Goal: Task Accomplishment & Management: Manage account settings

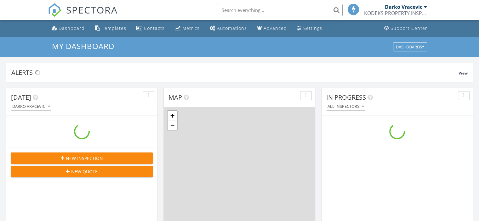
scroll to position [583, 489]
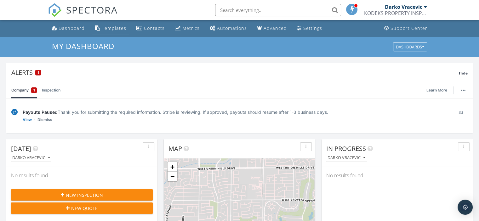
click at [114, 27] on div "Templates" at bounding box center [114, 28] width 25 height 6
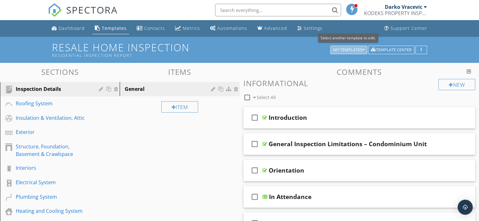
click at [364, 50] on icon "button" at bounding box center [363, 50] width 2 height 4
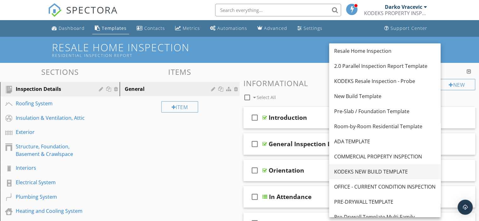
click at [360, 170] on div "KODEKS NEW BUILD TEMPLATE" at bounding box center [384, 172] width 101 height 8
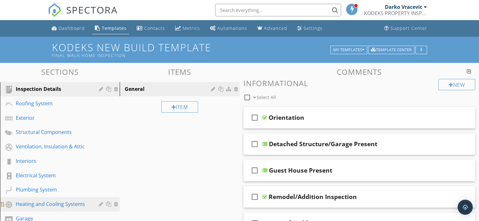
click at [30, 201] on div "Heating and Cooling Systems" at bounding box center [53, 205] width 74 height 8
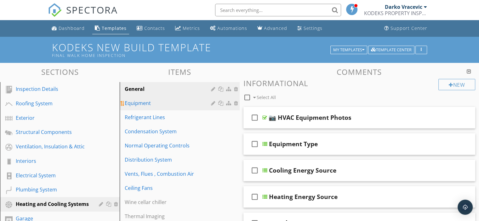
click at [144, 103] on div "Equipment" at bounding box center [169, 104] width 88 height 8
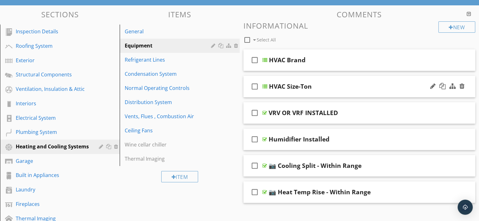
scroll to position [68, 0]
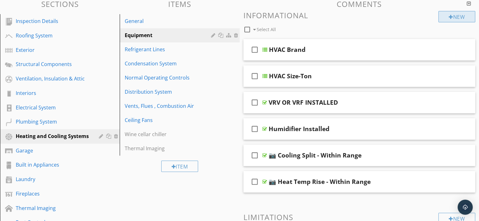
click at [450, 17] on div at bounding box center [451, 16] width 4 height 5
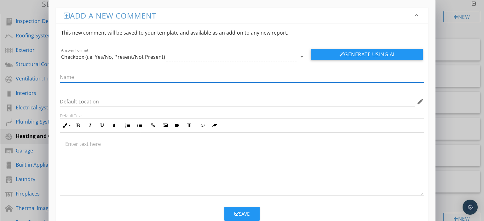
paste input "Temperature Split (ΔT) / HVAC System Performance"
click at [90, 78] on input "Temperature Split (ΔT) / HVAC System Performance" at bounding box center [242, 77] width 365 height 10
click at [106, 77] on input "TEMPERATURE Split (ΔT) / HVAC System Performance" at bounding box center [242, 77] width 365 height 10
click at [153, 78] on input "TEMPERATURE SPLIT (ΔT) / HVAC System Performance" at bounding box center [242, 77] width 365 height 10
click at [189, 78] on input "TEMPERATURE SPLIT (ΔT) / HVAC SYSTEM Performance" at bounding box center [242, 77] width 365 height 10
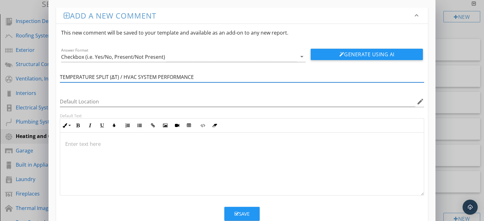
type input "TEMPERATURE SPLIT (ΔT) / HVAC SYSTEM PERFORMANCE"
click at [236, 211] on div "Save" at bounding box center [241, 214] width 15 height 7
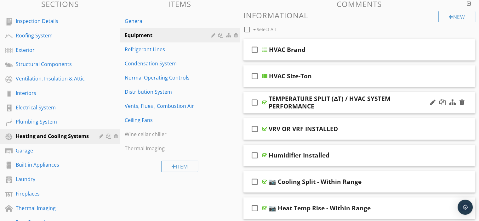
click at [265, 101] on div at bounding box center [264, 102] width 5 height 5
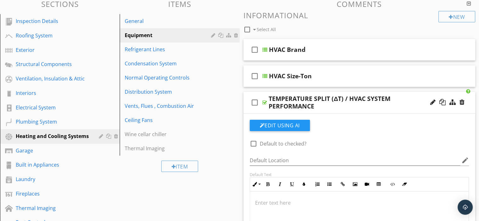
click at [264, 203] on p at bounding box center [359, 203] width 209 height 8
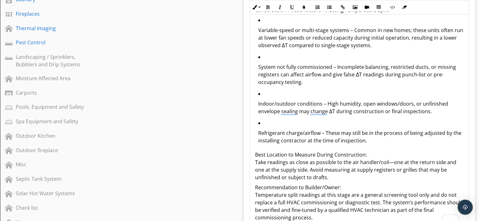
scroll to position [0, 0]
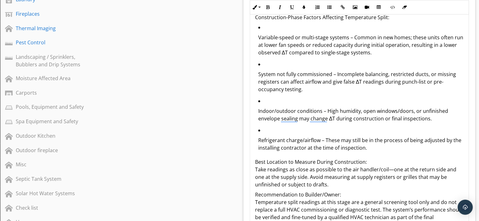
drag, startPoint x: 466, startPoint y: 72, endPoint x: 478, endPoint y: 234, distance: 162.7
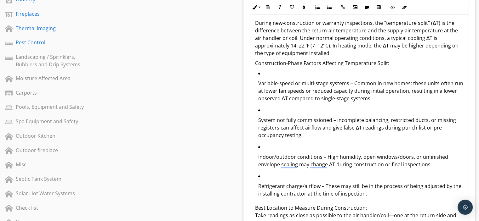
click at [371, 23] on p "During new-construction or warranty inspections, the “temperature split” (ΔT) i…" at bounding box center [359, 38] width 209 height 38
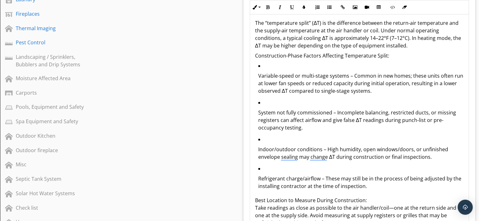
click at [285, 55] on p "Construction-Phase Factors Affecting Temperature Split:" at bounding box center [359, 56] width 209 height 8
click at [256, 74] on ul "Variable-speed or multi-stage systems – Common in new homes; these units often …" at bounding box center [359, 128] width 209 height 132
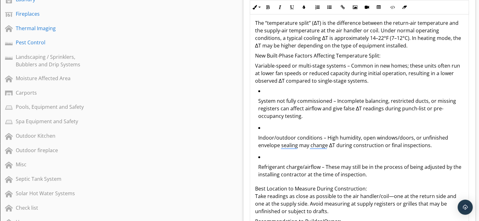
click at [256, 100] on ul "System not fully commissioned – Incomplete balancing, restricted ducts, or miss…" at bounding box center [359, 134] width 209 height 95
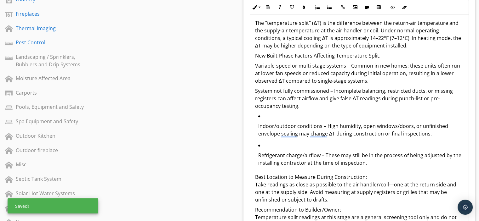
click at [257, 127] on ul "Indoor/outdoor conditions – High humidity, open windows/doors, or unfinished en…" at bounding box center [359, 141] width 209 height 59
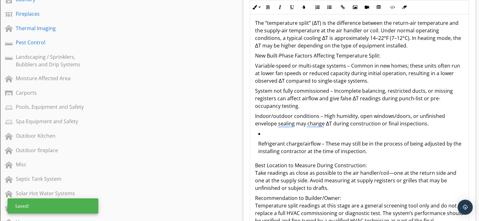
click at [257, 142] on ul "Refrigerant charge/airflow – These may still be in the process of being adjuste…" at bounding box center [359, 144] width 209 height 29
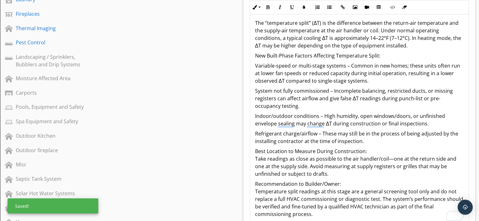
click at [363, 141] on p "Refrigerant charge/airflow – These may still be in the process of being adjuste…" at bounding box center [359, 137] width 209 height 15
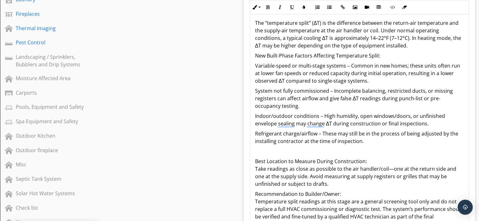
click at [255, 22] on div "The “temperature split” (ΔT) is the difference between the return-air temperatu…" at bounding box center [359, 124] width 219 height 224
click at [254, 56] on div "The “temperature split” (ΔT) is the difference between the return-air temperatu…" at bounding box center [359, 124] width 219 height 224
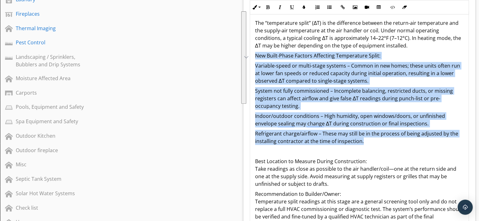
drag, startPoint x: 254, startPoint y: 56, endPoint x: 396, endPoint y: 140, distance: 164.5
click at [396, 140] on div "The “temperature split” (ΔT) is the difference between the return-air temperatu…" at bounding box center [359, 124] width 219 height 224
click at [269, 7] on icon "button" at bounding box center [268, 7] width 4 height 4
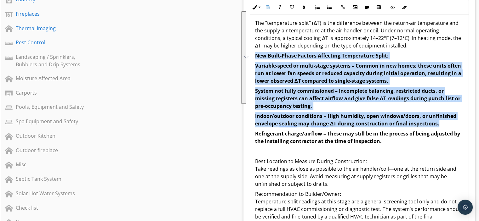
click at [400, 55] on p "New Built-Phase Factors Affecting Temperature Split:" at bounding box center [359, 56] width 209 height 8
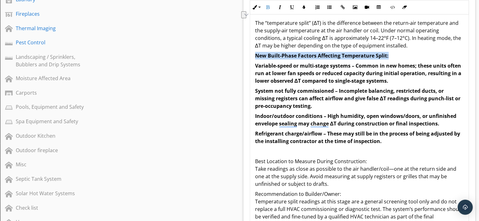
drag, startPoint x: 253, startPoint y: 55, endPoint x: 392, endPoint y: 54, distance: 138.6
click at [392, 54] on div "The “temperature split” (ΔT) is the difference between the return-air temperatu…" at bounding box center [359, 124] width 219 height 224
click at [304, 6] on icon "button" at bounding box center [304, 7] width 4 height 4
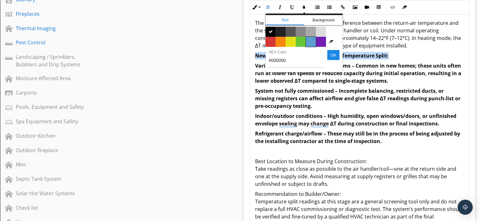
click at [311, 39] on span "Color #5c9ccf" at bounding box center [311, 42] width 10 height 10
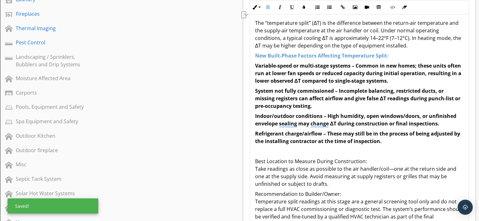
click at [418, 54] on p "New Built-Phase Factors Affecting Temperature Split:" at bounding box center [359, 56] width 209 height 8
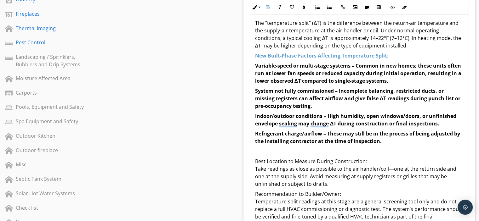
click at [254, 22] on div "The “temperature split” (ΔT) is the difference between the return-air temperatu…" at bounding box center [359, 124] width 219 height 224
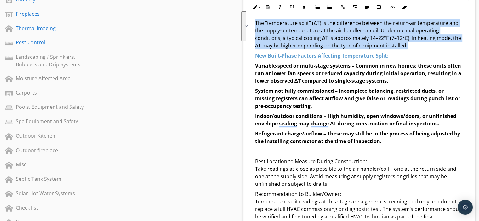
drag, startPoint x: 254, startPoint y: 23, endPoint x: 382, endPoint y: 44, distance: 129.4
click at [382, 44] on div "The “temperature split” (ΔT) is the difference between the return-air temperatu…" at bounding box center [359, 124] width 219 height 224
click at [268, 5] on icon "button" at bounding box center [268, 7] width 4 height 4
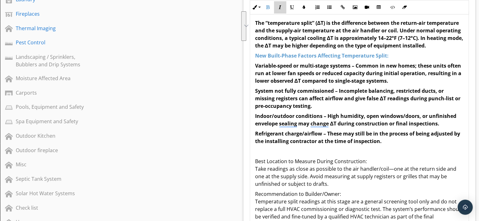
click at [280, 7] on icon "button" at bounding box center [280, 7] width 4 height 4
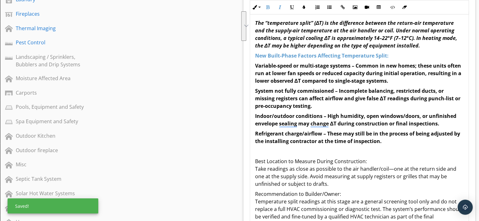
click at [424, 49] on div "The “temperature split” (ΔT) is the difference between the return-air temperatu…" at bounding box center [359, 124] width 219 height 224
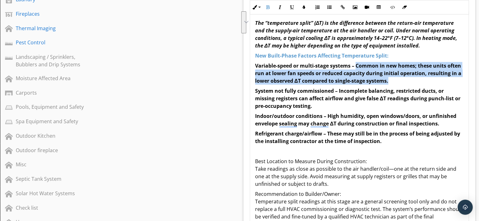
drag, startPoint x: 356, startPoint y: 66, endPoint x: 388, endPoint y: 81, distance: 35.4
click at [388, 81] on strong "Variable-speed or multi-stage systems – Common in new homes; these units often …" at bounding box center [358, 73] width 206 height 22
click at [268, 6] on icon "button" at bounding box center [268, 7] width 4 height 4
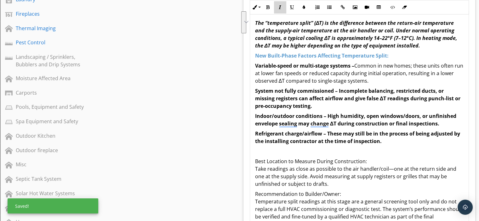
click at [280, 8] on icon "button" at bounding box center [280, 7] width 4 height 4
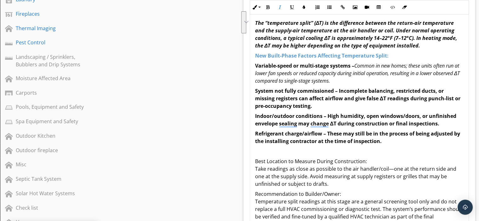
click at [337, 91] on strong "System not fully commissioned – Incomplete balancing, restricted ducts, or miss…" at bounding box center [358, 99] width 206 height 22
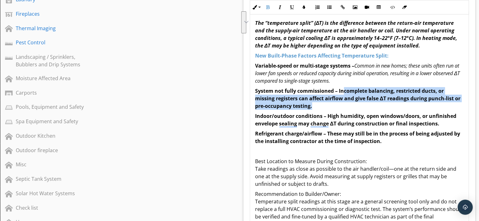
drag, startPoint x: 342, startPoint y: 91, endPoint x: 346, endPoint y: 101, distance: 11.4
click at [348, 102] on p "System not fully commissioned – Incomplete balancing, restricted ducts, or miss…" at bounding box center [359, 98] width 209 height 23
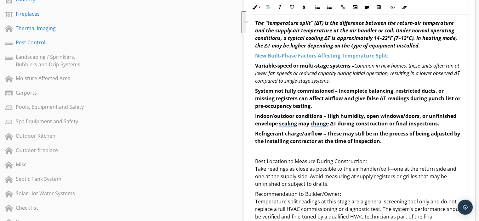
click at [338, 91] on strong "System not fully commissioned – Incomplete balancing, restricted ducts, or miss…" at bounding box center [358, 99] width 206 height 22
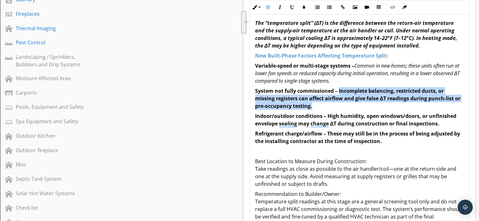
drag, startPoint x: 338, startPoint y: 91, endPoint x: 353, endPoint y: 103, distance: 19.5
click at [353, 103] on p "System not fully commissioned – Incomplete balancing, restricted ducts, or miss…" at bounding box center [359, 98] width 209 height 23
click at [266, 5] on icon "button" at bounding box center [268, 7] width 4 height 4
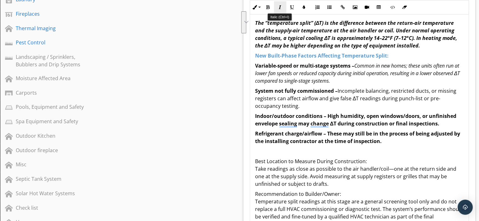
click at [278, 7] on icon "button" at bounding box center [280, 7] width 4 height 4
click at [326, 115] on strong "Indoor/outdoor conditions – High humidity, open windows/doors, or unfinished en…" at bounding box center [355, 120] width 201 height 14
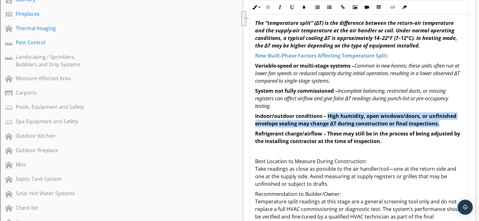
drag, startPoint x: 326, startPoint y: 115, endPoint x: 440, endPoint y: 124, distance: 114.4
click at [440, 124] on p "Indoor/outdoor conditions – High humidity, open windows/doors, or unfinished en…" at bounding box center [359, 119] width 209 height 15
click at [267, 6] on icon "button" at bounding box center [268, 7] width 4 height 4
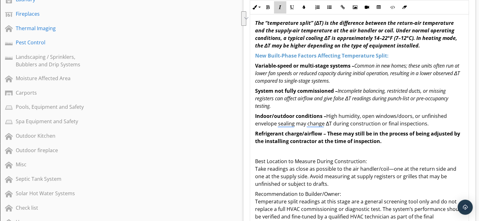
click at [280, 8] on icon "button" at bounding box center [280, 7] width 4 height 4
click at [326, 133] on strong "Refrigerant charge/airflow – These may still be in the process of being adjuste…" at bounding box center [357, 137] width 205 height 14
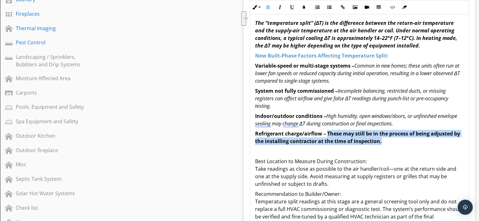
drag, startPoint x: 327, startPoint y: 134, endPoint x: 389, endPoint y: 142, distance: 62.6
click at [389, 142] on p "Refrigerant charge/airflow – These may still be in the process of being adjuste…" at bounding box center [359, 137] width 209 height 15
click at [268, 7] on icon "button" at bounding box center [268, 7] width 4 height 4
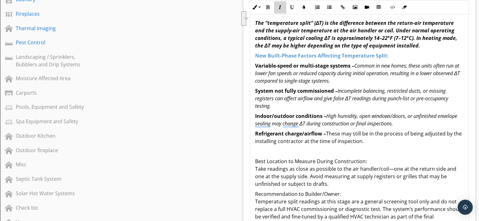
click at [280, 8] on icon "button" at bounding box center [280, 7] width 4 height 4
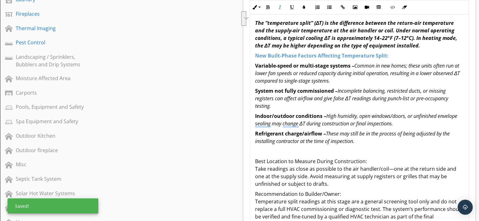
click at [383, 150] on p "To enrich screen reader interactions, please activate Accessibility in Grammarl…" at bounding box center [359, 152] width 209 height 8
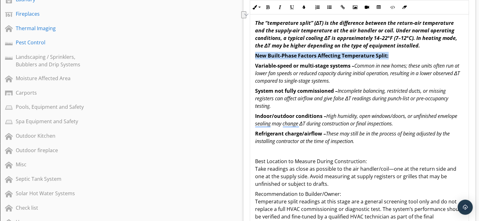
drag, startPoint x: 256, startPoint y: 54, endPoint x: 392, endPoint y: 53, distance: 136.4
click at [392, 53] on p "New Built-Phase Factors Affecting Temperature Split:" at bounding box center [359, 56] width 209 height 8
click at [292, 6] on icon "button" at bounding box center [292, 7] width 4 height 4
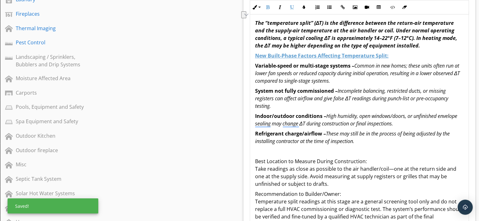
click at [360, 143] on p "Refrigerant charge/airflow – These may still be in the process of being adjuste…" at bounding box center [359, 137] width 209 height 15
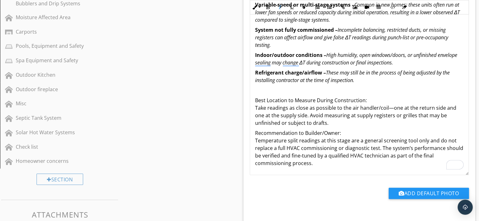
scroll to position [310, 0]
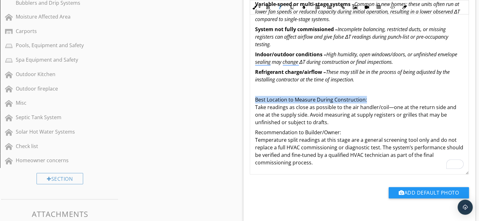
drag, startPoint x: 255, startPoint y: 100, endPoint x: 374, endPoint y: 97, distance: 119.1
click at [374, 97] on div "The “temperature split” (ΔT) is the difference between the return-air temperatu…" at bounding box center [359, 62] width 219 height 224
click at [268, 7] on icon "button" at bounding box center [268, 7] width 4 height 4
click at [412, 93] on p "To enrich screen reader interactions, please activate Accessibility in Grammarl…" at bounding box center [359, 90] width 209 height 8
click at [371, 101] on strong "Best Location to Measure During Construction:" at bounding box center [314, 99] width 118 height 7
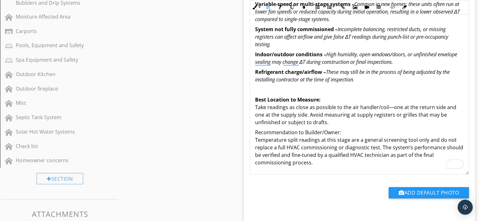
click at [269, 109] on p "Best Location to Measure: Take readings as close as possible to the air handler…" at bounding box center [359, 111] width 209 height 30
click at [276, 108] on p "Best Location to Measure: Readings as close as possible to the air handler/coil…" at bounding box center [359, 111] width 209 height 30
click at [335, 124] on p "Best Location to Measure: Readings are measured as close as possible to the air…" at bounding box center [359, 111] width 209 height 30
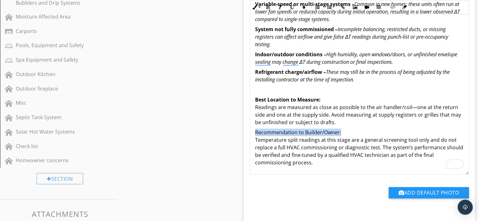
drag, startPoint x: 255, startPoint y: 132, endPoint x: 348, endPoint y: 129, distance: 93.6
click at [348, 129] on div "The “temperature split” (ΔT) is the difference between the return-air temperatu…" at bounding box center [359, 62] width 219 height 224
click at [268, 5] on icon "button" at bounding box center [268, 7] width 4 height 4
click at [331, 165] on p "Recommendation to Builder/Owner: Temperature split readings at this stage are a…" at bounding box center [359, 148] width 209 height 38
click at [254, 140] on div "The “temperature split” (ΔT) is the difference between the return-air temperatu…" at bounding box center [359, 62] width 219 height 224
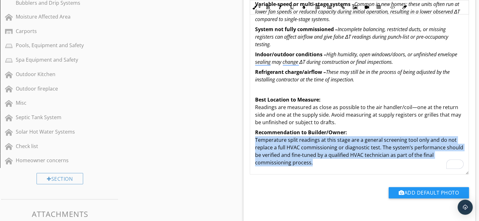
drag, startPoint x: 254, startPoint y: 140, endPoint x: 323, endPoint y: 164, distance: 72.4
click at [323, 164] on div "The “temperature split” (ΔT) is the difference between the return-air temperatu…" at bounding box center [359, 62] width 219 height 224
click at [280, 9] on icon "button" at bounding box center [280, 7] width 4 height 4
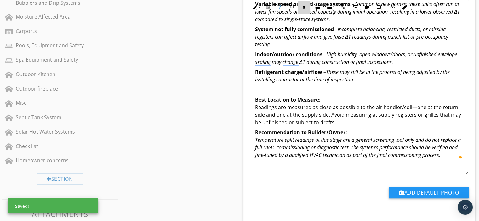
click at [304, 8] on icon "button" at bounding box center [304, 7] width 4 height 4
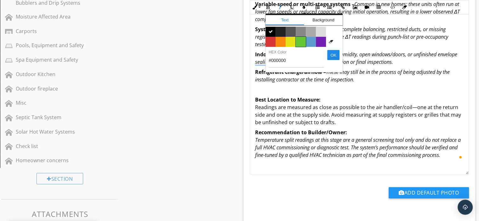
click at [299, 39] on span "Color #65c635" at bounding box center [301, 42] width 10 height 10
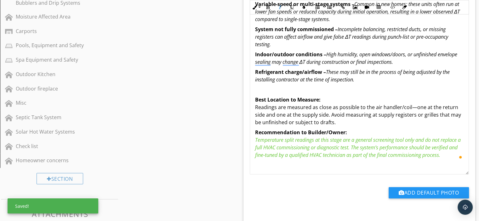
click at [277, 163] on div "The “temperature split” (ΔT) is the difference between the return-air temperatu…" at bounding box center [359, 58] width 219 height 217
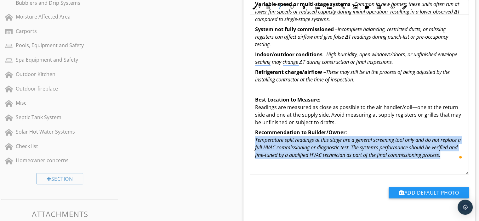
drag, startPoint x: 255, startPoint y: 140, endPoint x: 455, endPoint y: 158, distance: 201.6
click at [455, 158] on p "Recommendation to Builder/Owner: Temperature split readings at this stage are a…" at bounding box center [359, 144] width 209 height 30
click at [269, 7] on icon "button" at bounding box center [268, 7] width 4 height 4
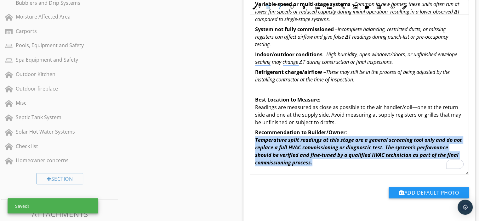
click at [321, 167] on div "The “temperature split” (ΔT) is the difference between the return-air temperatu…" at bounding box center [359, 62] width 219 height 224
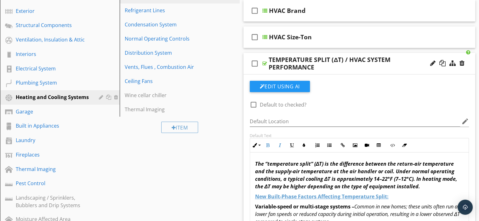
scroll to position [106, 0]
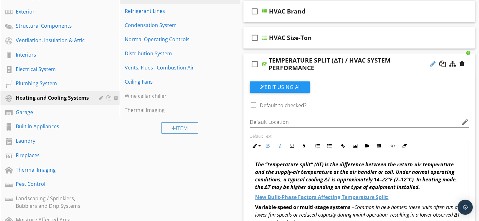
click at [433, 62] on div at bounding box center [432, 64] width 5 height 6
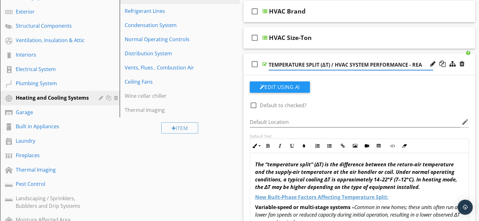
type input "TEMPERATURE SPLIT (ΔT) / HVAC SYSTEM PERFORMANCE - READ"
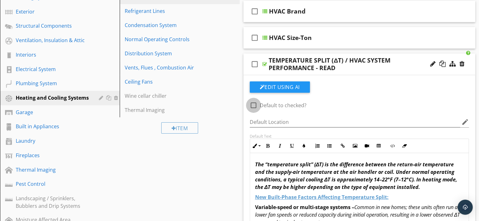
click at [253, 106] on div at bounding box center [253, 105] width 11 height 11
checkbox input "true"
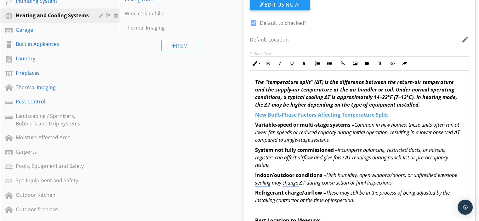
scroll to position [189, 0]
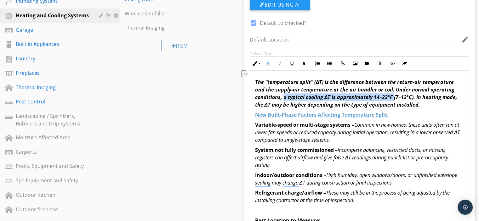
drag, startPoint x: 282, startPoint y: 96, endPoint x: 391, endPoint y: 95, distance: 108.4
click at [391, 95] on em "The “temperature split” (ΔT) is the difference between the return-air temperatu…" at bounding box center [356, 94] width 203 height 30
click at [303, 61] on icon "button" at bounding box center [304, 63] width 4 height 4
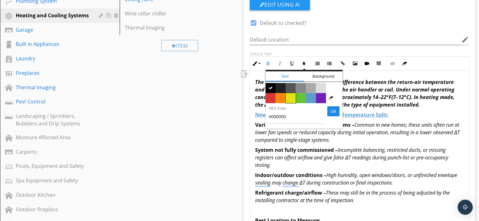
click at [290, 96] on span "Color #e5e318" at bounding box center [291, 98] width 10 height 10
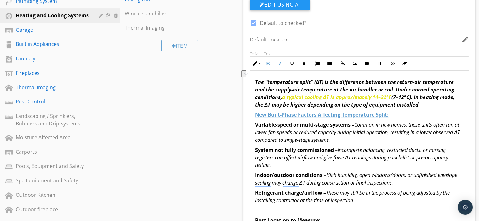
click at [417, 108] on div "The “temperature split” (ΔT) is the difference between the return-air temperatu…" at bounding box center [359, 183] width 219 height 224
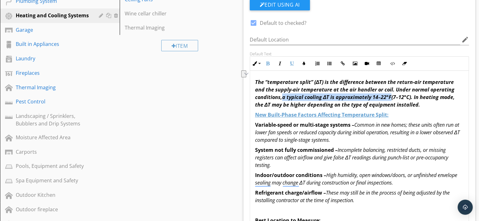
drag, startPoint x: 282, startPoint y: 97, endPoint x: 389, endPoint y: 98, distance: 107.1
click at [389, 98] on em "The “temperature split” (ΔT) is the difference between the return-air temperatu…" at bounding box center [355, 94] width 200 height 30
click at [305, 63] on icon "button" at bounding box center [304, 63] width 4 height 4
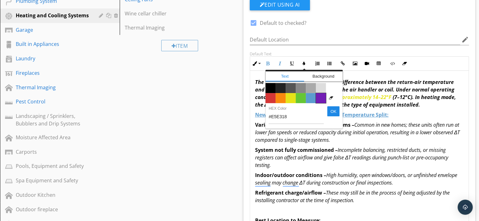
click at [320, 96] on span "Color #731eb5" at bounding box center [321, 98] width 10 height 10
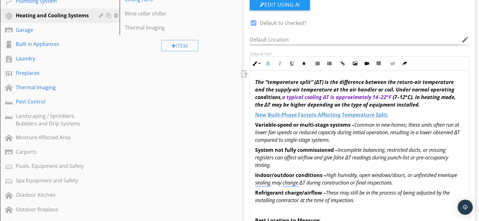
click at [417, 107] on p "The “temperature split” (ΔT) is the difference between the return-air temperatu…" at bounding box center [359, 93] width 209 height 30
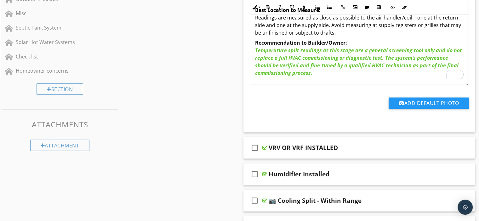
scroll to position [409, 0]
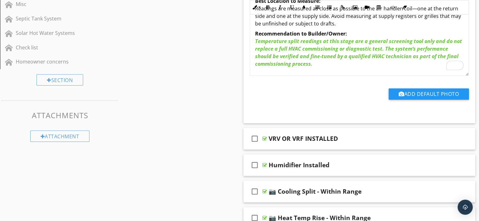
click at [318, 66] on p "Recommendation to Builder/Owner: Temperature split readings at this stage are a…" at bounding box center [359, 49] width 209 height 38
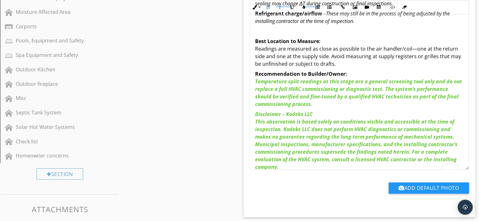
scroll to position [316, 0]
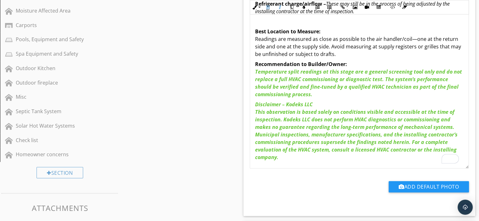
click at [254, 104] on div "The “temperature split” (ΔT) is the difference between the return-air temperatu…" at bounding box center [359, 25] width 219 height 287
click at [255, 104] on div "The “temperature split” (ΔT) is the difference between the return-air temperatu…" at bounding box center [359, 25] width 219 height 287
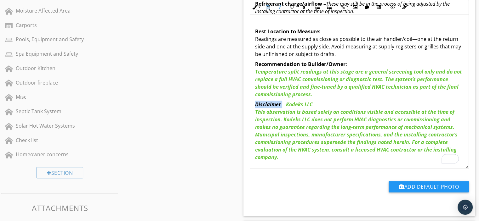
drag, startPoint x: 255, startPoint y: 104, endPoint x: 346, endPoint y: 158, distance: 105.9
click at [346, 158] on div "The “temperature split” (ΔT) is the difference between the return-air temperatu…" at bounding box center [359, 25] width 219 height 287
click at [304, 8] on icon "button" at bounding box center [304, 7] width 4 height 4
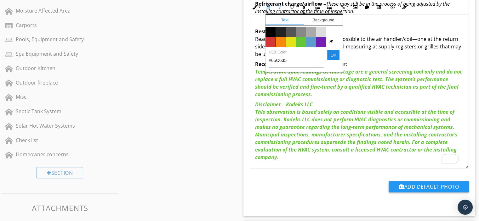
click at [281, 39] on span "Color #f9890e" at bounding box center [281, 42] width 10 height 10
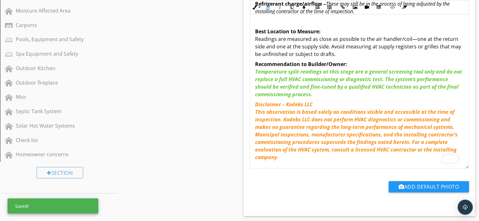
click at [286, 162] on div "The “temperature split” (ΔT) is the difference between the return-air temperatu…" at bounding box center [359, 25] width 219 height 287
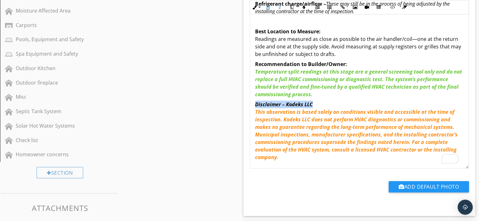
drag, startPoint x: 254, startPoint y: 103, endPoint x: 313, endPoint y: 101, distance: 59.0
click at [313, 101] on div "The “temperature split” (ΔT) is the difference between the return-air temperatu…" at bounding box center [359, 25] width 219 height 287
click at [293, 7] on icon "button" at bounding box center [292, 7] width 4 height 4
click at [303, 7] on icon "button" at bounding box center [304, 7] width 4 height 4
type input "#F9890E"
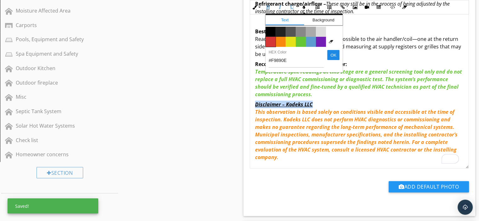
click at [271, 40] on span "Color #d53636" at bounding box center [271, 42] width 10 height 10
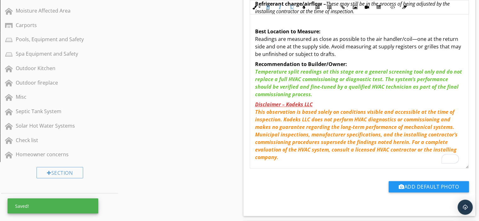
click at [321, 101] on p "Disclaimer – Kodeks LLC This observation is based solely on conditions visible …" at bounding box center [359, 131] width 209 height 60
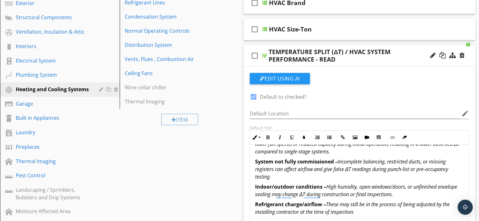
scroll to position [110, 0]
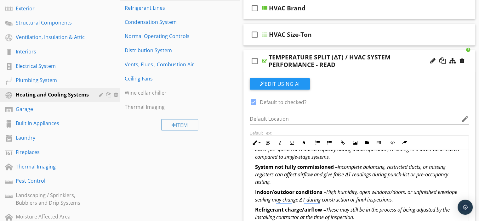
click at [265, 60] on div at bounding box center [264, 61] width 5 height 5
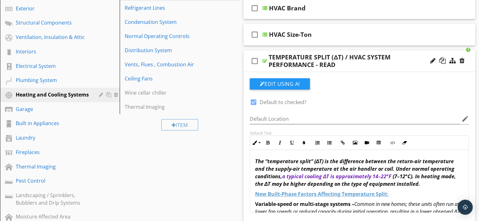
click at [263, 61] on div at bounding box center [264, 61] width 5 height 5
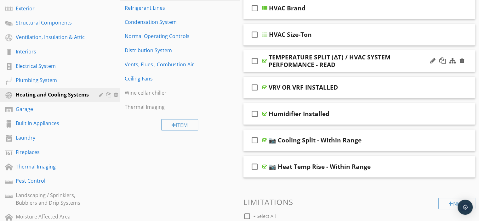
click at [263, 61] on div at bounding box center [264, 61] width 5 height 5
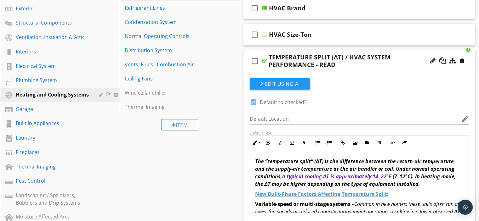
click at [263, 61] on div at bounding box center [264, 61] width 5 height 5
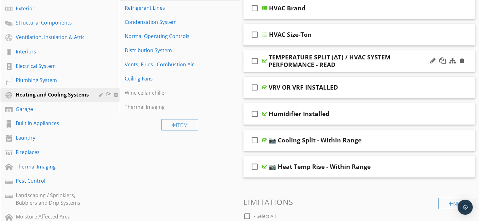
click at [263, 61] on div at bounding box center [264, 61] width 5 height 5
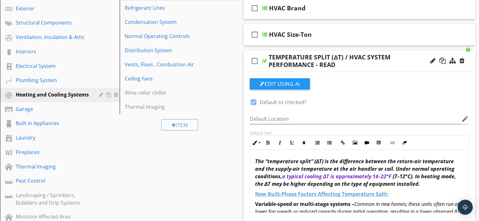
click at [263, 61] on div at bounding box center [264, 61] width 5 height 5
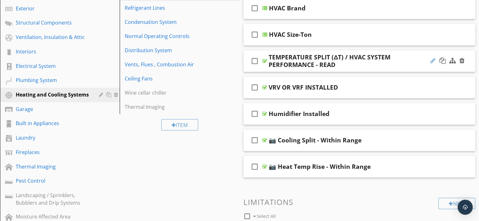
click at [432, 60] on div at bounding box center [432, 61] width 5 height 6
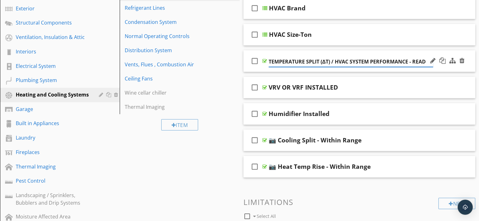
click at [413, 61] on input "TEMPERATURE SPLIT (ΔT) / HVAC SYSTEM PERFORMANCE - READ" at bounding box center [351, 62] width 164 height 10
type input "TEMPERATURE SPLIT (ΔT) / HVAC SYSTEM PERFORMANCE - PLEASE READ"
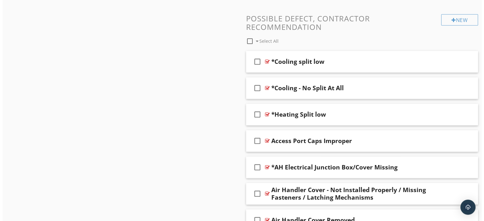
scroll to position [658, 0]
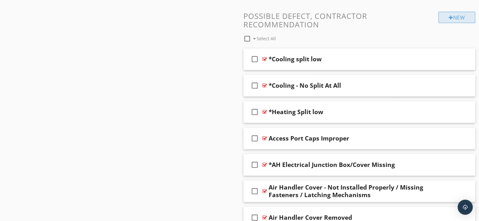
click at [449, 16] on div at bounding box center [451, 17] width 4 height 5
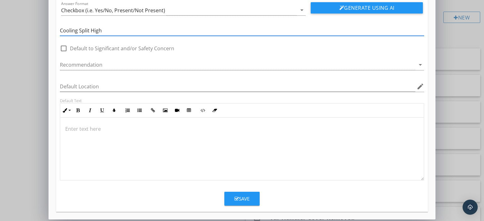
scroll to position [48, 0]
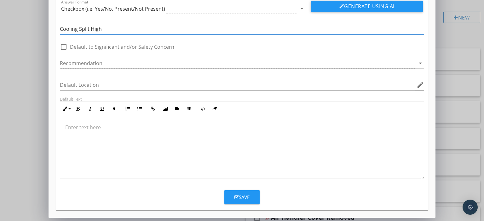
type input "Cooling Split High"
click at [238, 195] on icon "button" at bounding box center [236, 197] width 4 height 5
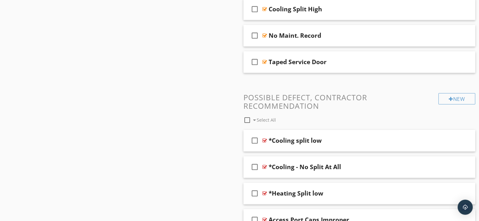
scroll to position [586, 0]
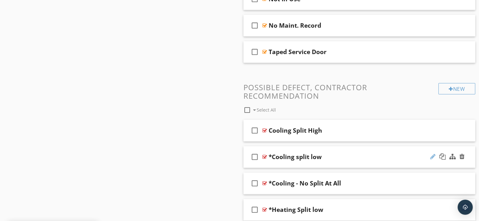
click at [432, 154] on div at bounding box center [432, 157] width 5 height 6
click at [294, 156] on input "*Cooling split low" at bounding box center [351, 157] width 164 height 10
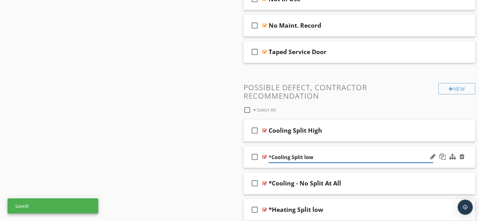
click at [306, 156] on input "*Cooling Split low" at bounding box center [351, 157] width 164 height 10
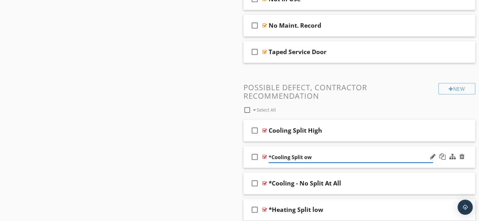
type input "*Cooling Split Low"
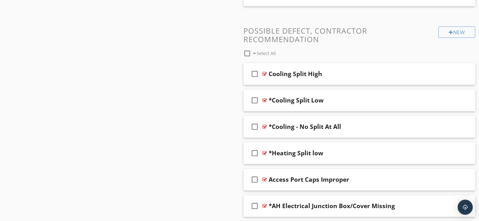
scroll to position [649, 0]
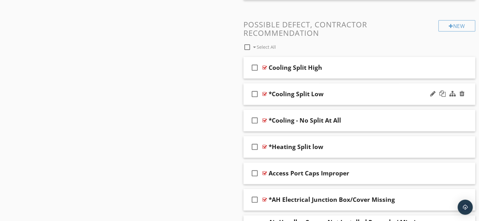
click at [263, 92] on div at bounding box center [264, 94] width 5 height 5
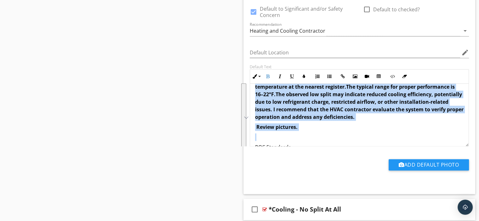
scroll to position [31, 0]
drag, startPoint x: 253, startPoint y: 94, endPoint x: 319, endPoint y: 129, distance: 74.7
click at [320, 129] on div "During the inspection, the air conditioning system produced a lower-than-expect…" at bounding box center [359, 128] width 219 height 151
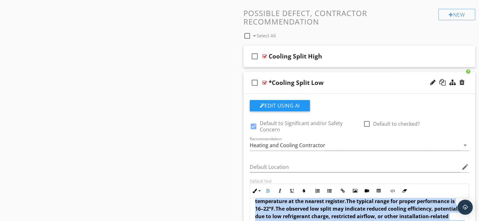
scroll to position [649, 0]
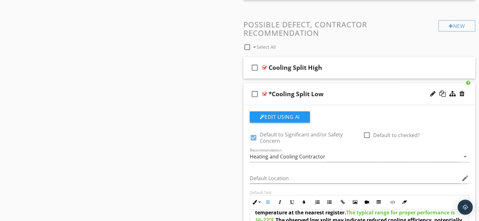
click at [264, 92] on div at bounding box center [264, 94] width 5 height 5
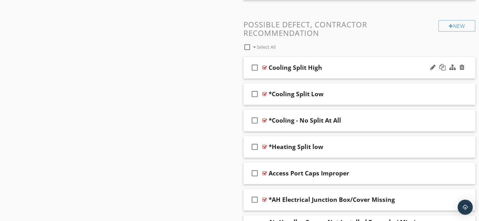
click at [264, 65] on div at bounding box center [264, 67] width 5 height 5
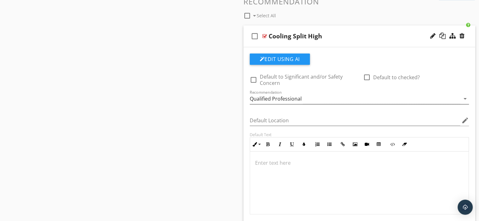
scroll to position [712, 0]
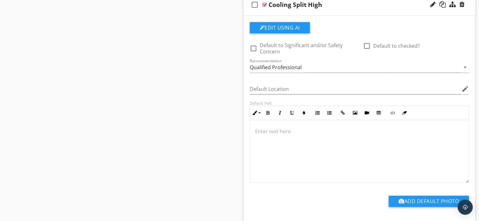
click at [272, 128] on p at bounding box center [359, 132] width 209 height 8
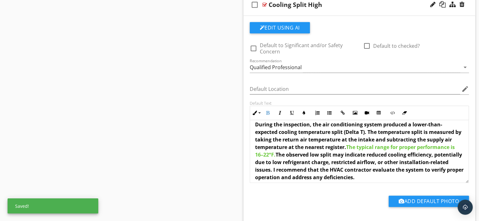
scroll to position [0, 0]
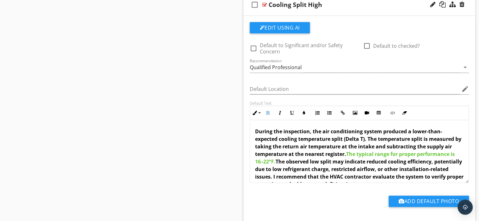
click at [425, 131] on strong "During the inspection, the air conditioning system produced a lower-than-expect…" at bounding box center [359, 158] width 209 height 60
click at [445, 129] on p "During the inspection, the air conditioning system produced a higher-than-expec…" at bounding box center [359, 158] width 209 height 60
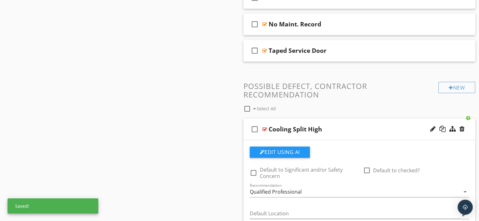
scroll to position [586, 0]
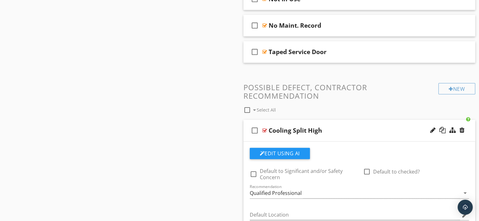
click at [264, 128] on div at bounding box center [264, 130] width 5 height 5
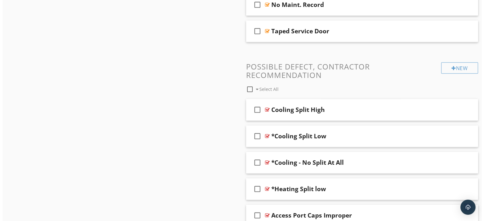
scroll to position [618, 0]
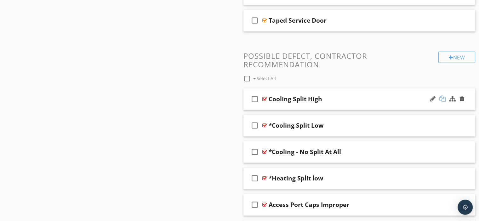
click at [444, 96] on div at bounding box center [443, 99] width 6 height 6
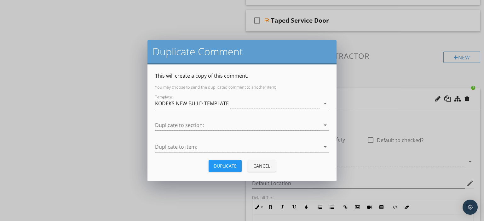
click at [325, 103] on icon "arrow_drop_down" at bounding box center [325, 104] width 8 height 8
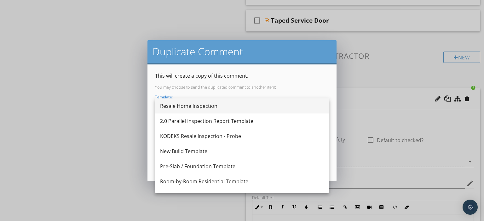
click at [202, 104] on div "Resale Home Inspection" at bounding box center [242, 106] width 164 height 8
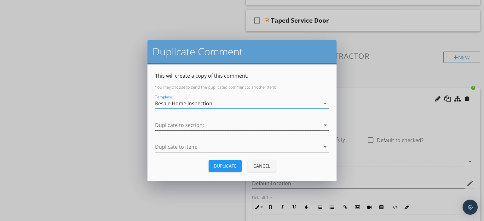
click at [325, 125] on icon "arrow_drop_down" at bounding box center [325, 126] width 8 height 8
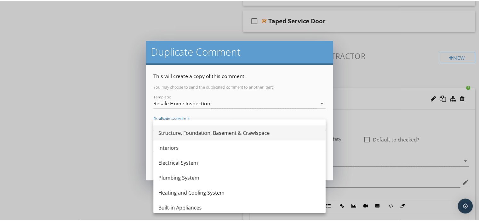
scroll to position [95, 0]
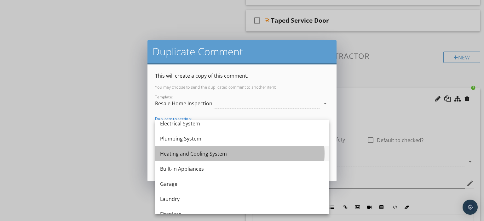
click at [197, 151] on div "Heating and Cooling System" at bounding box center [242, 154] width 164 height 8
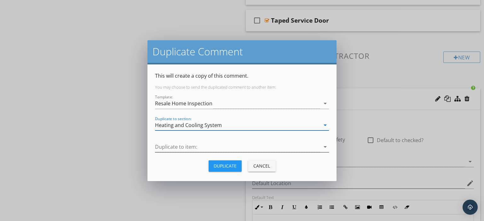
click at [325, 146] on icon "arrow_drop_down" at bounding box center [325, 147] width 8 height 8
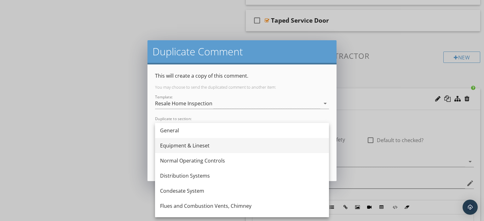
click at [181, 143] on div "Equipment & Lineset" at bounding box center [242, 146] width 164 height 8
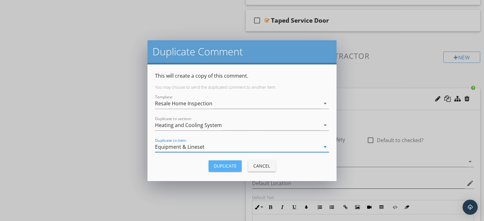
click at [222, 166] on div "Duplicate" at bounding box center [225, 166] width 23 height 7
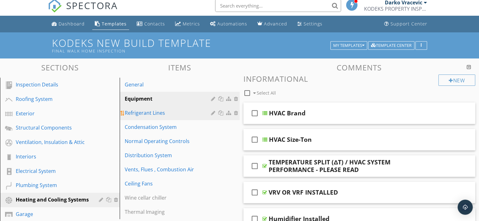
scroll to position [0, 0]
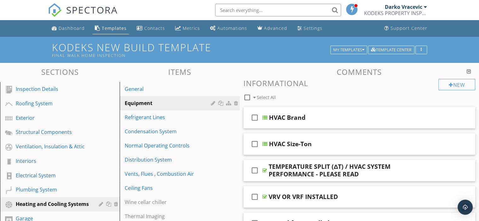
click at [116, 28] on div "Templates" at bounding box center [114, 28] width 25 height 6
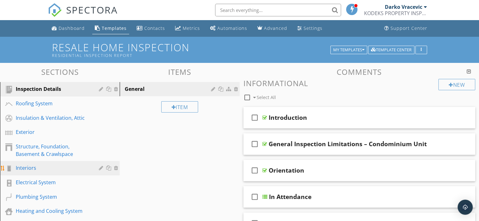
scroll to position [32, 0]
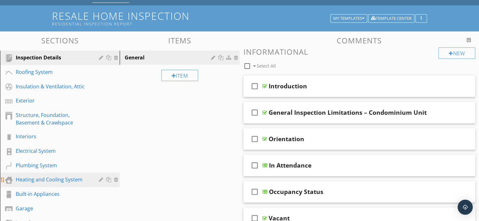
click at [31, 178] on div "Heating and Cooling System" at bounding box center [53, 180] width 74 height 8
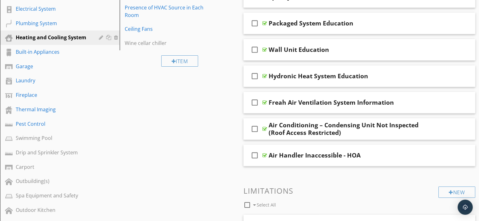
scroll to position [48, 0]
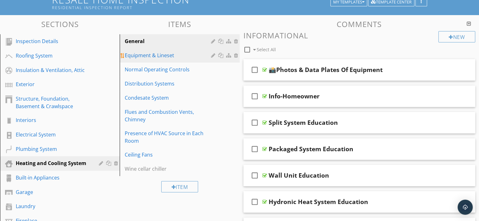
click at [144, 52] on div "Equipment & Lineset" at bounding box center [169, 56] width 88 height 8
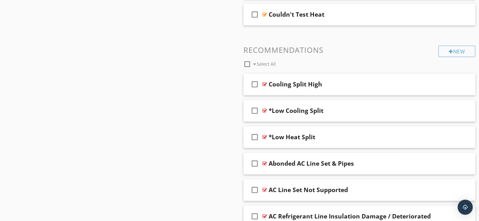
scroll to position [710, 0]
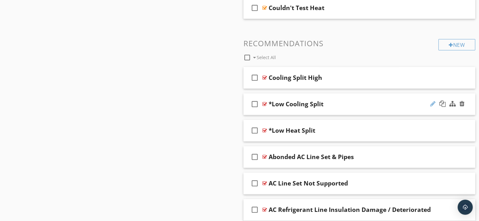
click at [434, 102] on div at bounding box center [432, 104] width 5 height 6
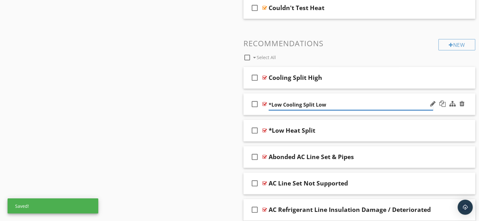
click at [284, 105] on input "*Low Cooling Split Low" at bounding box center [351, 105] width 164 height 10
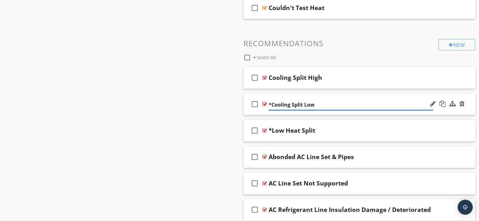
type input "Cooling Split Low"
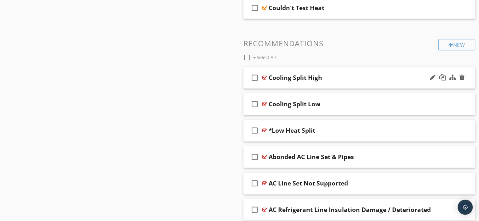
click at [265, 75] on div at bounding box center [264, 77] width 5 height 5
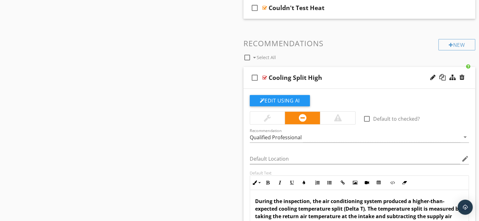
click at [265, 75] on div at bounding box center [264, 77] width 5 height 5
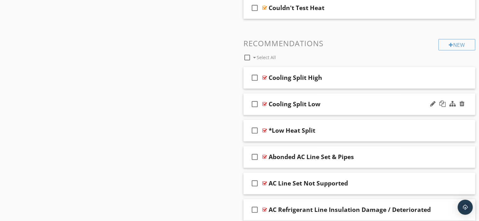
click at [265, 102] on div at bounding box center [264, 104] width 5 height 5
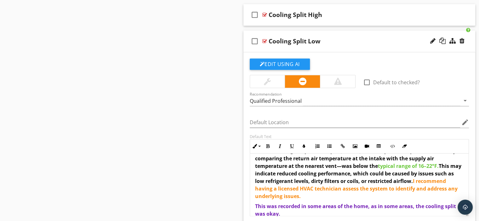
scroll to position [30, 0]
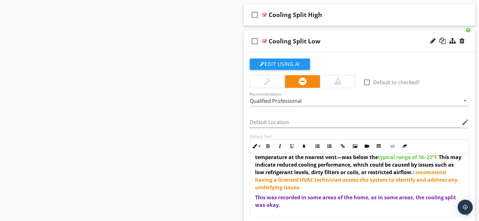
click at [264, 39] on div at bounding box center [264, 41] width 5 height 5
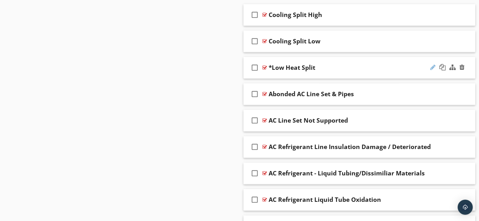
click at [432, 66] on div at bounding box center [432, 67] width 5 height 6
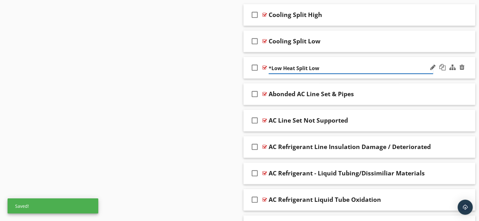
click at [284, 66] on input "*Low Heat Split Low" at bounding box center [351, 68] width 164 height 10
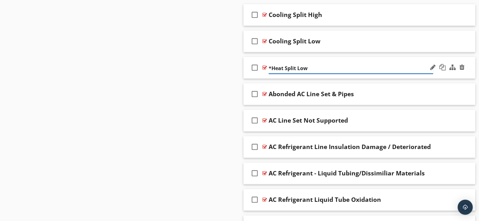
type input "Heat Split Low"
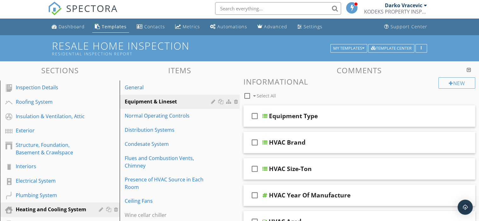
scroll to position [0, 0]
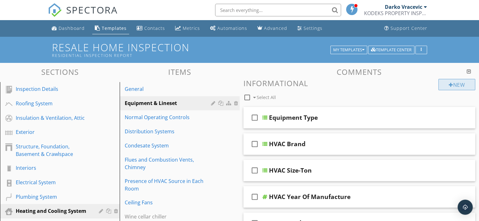
click at [450, 83] on div at bounding box center [451, 85] width 4 height 5
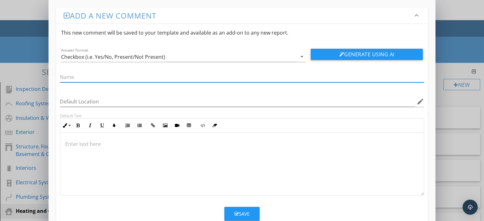
paste input "Temperature Split (ΔT) / HVAC System Performance"
type input "TEMPERATURE SPLIT (ΔT) / HVAC SYSTEM PERFORMANCE - PLEASE READ"
click at [119, 154] on div at bounding box center [242, 164] width 364 height 63
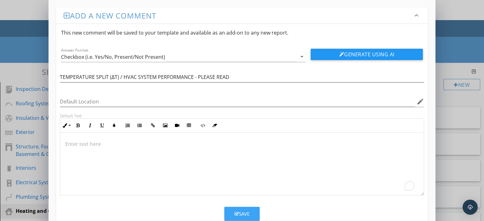
click at [238, 213] on icon "button" at bounding box center [236, 214] width 4 height 5
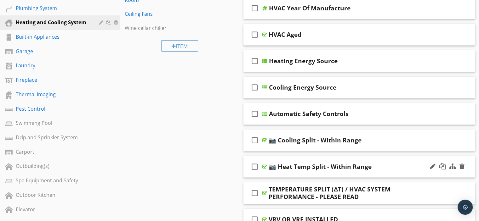
scroll to position [221, 0]
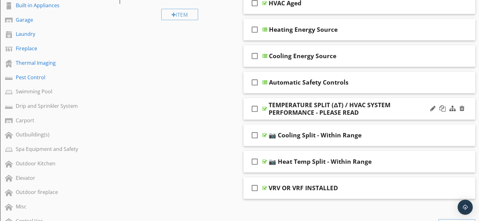
click at [263, 107] on div at bounding box center [264, 108] width 5 height 5
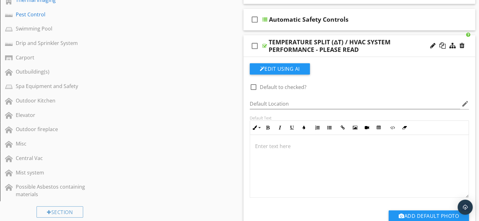
scroll to position [0, 0]
click at [264, 144] on p at bounding box center [359, 147] width 209 height 8
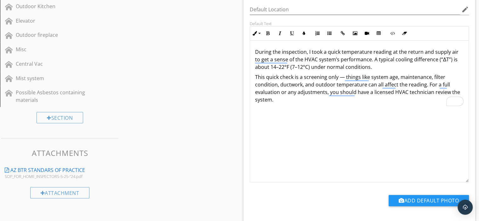
drag, startPoint x: 468, startPoint y: 100, endPoint x: 479, endPoint y: 185, distance: 85.8
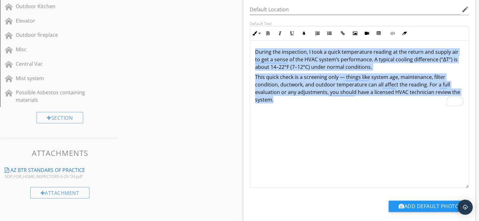
drag, startPoint x: 252, startPoint y: 50, endPoint x: 322, endPoint y: 104, distance: 88.4
click at [322, 104] on div "During the inspection, I took a quick temperature reading at the return and sup…" at bounding box center [359, 76] width 219 height 71
click at [267, 31] on icon "button" at bounding box center [268, 33] width 4 height 4
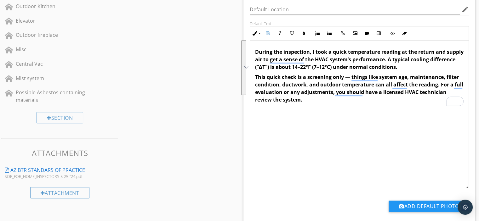
click at [314, 114] on div "During the inspection, I took a quick temperature reading at the return and sup…" at bounding box center [360, 115] width 220 height 148
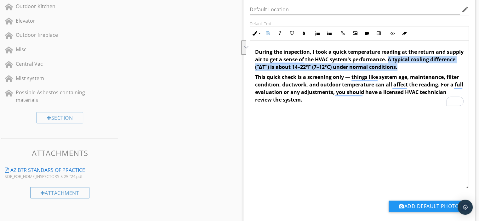
drag, startPoint x: 388, startPoint y: 58, endPoint x: 400, endPoint y: 66, distance: 13.8
click at [400, 66] on p "During the inspection, I took a quick temperature reading at the return and sup…" at bounding box center [359, 59] width 209 height 23
click at [303, 31] on icon "button" at bounding box center [304, 33] width 4 height 4
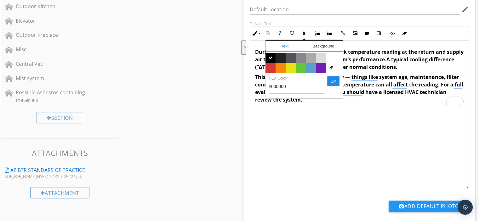
drag, startPoint x: 311, startPoint y: 64, endPoint x: 327, endPoint y: 97, distance: 36.4
click at [311, 64] on span "Color #5c9ccf" at bounding box center [311, 68] width 10 height 10
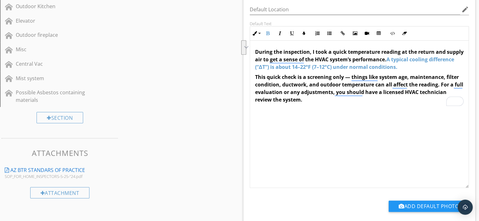
click at [331, 119] on div "During the inspection, I took a quick temperature reading at the return and sup…" at bounding box center [360, 115] width 220 height 148
click at [297, 119] on div "During the inspection, I took a quick temperature reading at the return and sup…" at bounding box center [360, 115] width 220 height 148
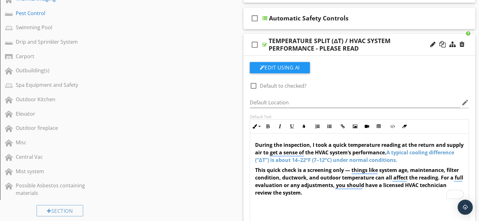
scroll to position [284, 0]
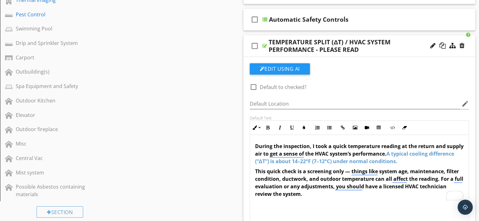
click at [264, 44] on div at bounding box center [264, 45] width 5 height 5
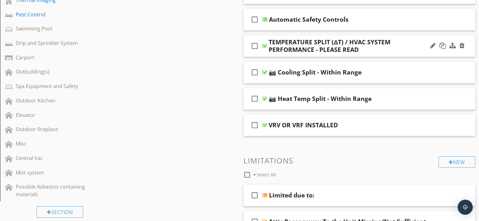
click at [264, 44] on div at bounding box center [264, 45] width 5 height 5
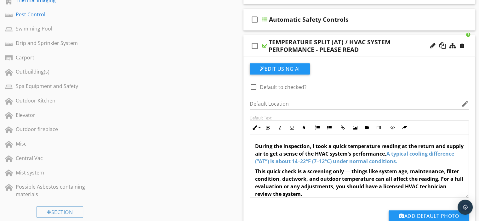
click at [264, 44] on div at bounding box center [264, 45] width 5 height 5
click at [427, 161] on p "During the inspection, I took a quick temperature reading at the return and sup…" at bounding box center [359, 154] width 209 height 23
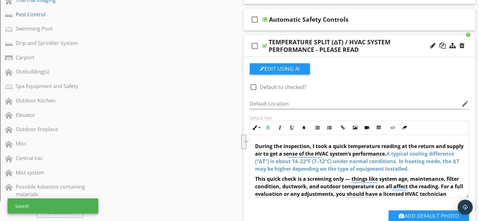
drag, startPoint x: 426, startPoint y: 161, endPoint x: 444, endPoint y: 169, distance: 20.2
click at [444, 169] on span "A typical cooling difference (“ΔT”) is about 14–22°F (7–12°C) under normal cond…" at bounding box center [357, 162] width 204 height 22
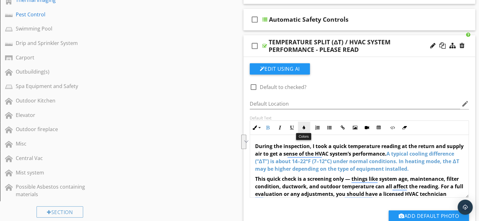
click at [305, 127] on icon "button" at bounding box center [304, 128] width 4 height 4
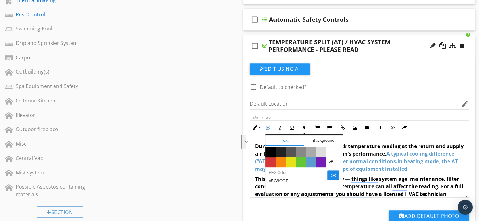
click at [273, 151] on span "Color #000000" at bounding box center [271, 152] width 10 height 10
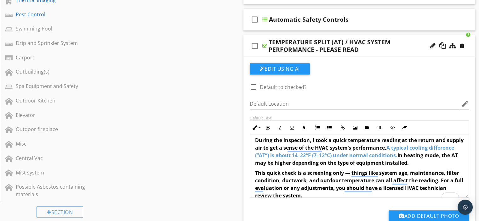
scroll to position [15, 0]
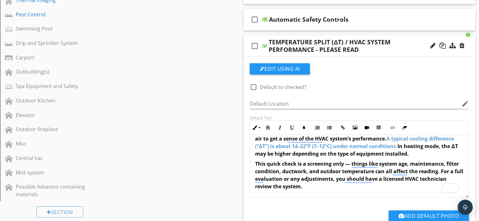
click at [305, 187] on p "This quick check is a screening only — things like system age, maintenance, fil…" at bounding box center [359, 175] width 209 height 30
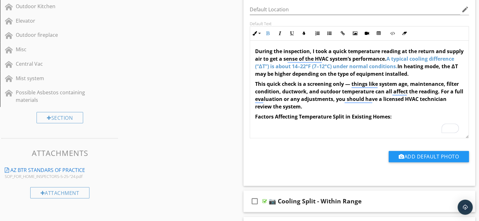
scroll to position [0, 0]
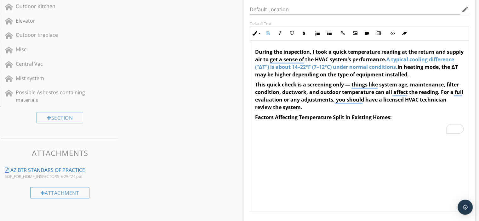
drag, startPoint x: 466, startPoint y: 101, endPoint x: 477, endPoint y: 211, distance: 111.4
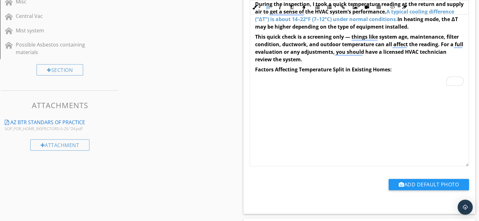
scroll to position [441, 0]
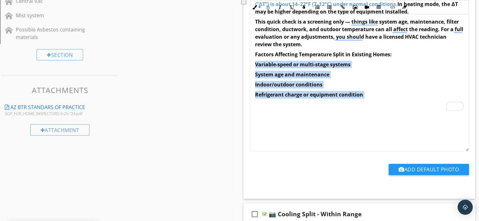
drag, startPoint x: 254, startPoint y: 64, endPoint x: 379, endPoint y: 101, distance: 130.4
click at [379, 101] on div "During the inspection, I took a quick temperature reading at the return and sup…" at bounding box center [359, 47] width 219 height 139
click at [279, 7] on icon "button" at bounding box center [280, 7] width 4 height 4
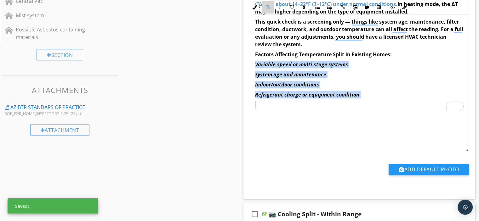
click at [267, 6] on icon "button" at bounding box center [268, 7] width 4 height 4
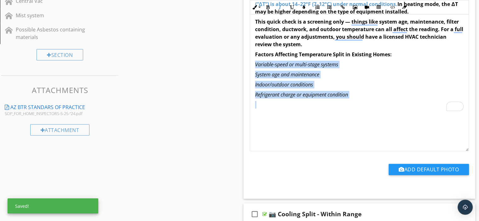
click at [387, 106] on p "To enrich screen reader interactions, please activate Accessibility in Grammarl…" at bounding box center [359, 105] width 209 height 8
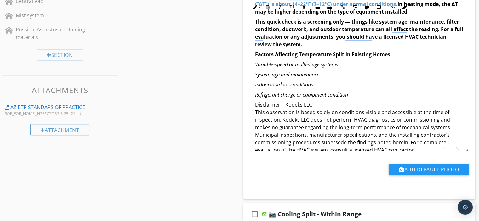
scroll to position [2, 0]
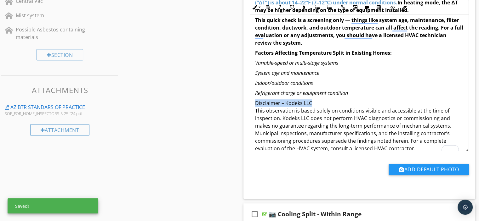
drag, startPoint x: 253, startPoint y: 102, endPoint x: 317, endPoint y: 100, distance: 63.7
click at [317, 101] on div "During the inspection, I took a quick temperature reading at the return and sup…" at bounding box center [359, 68] width 219 height 184
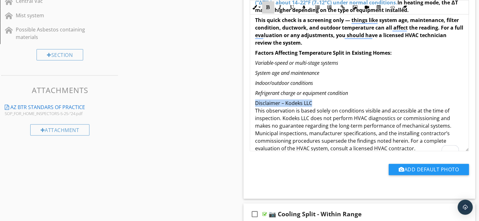
click at [268, 6] on icon "button" at bounding box center [268, 7] width 4 height 4
click at [303, 6] on icon "button" at bounding box center [304, 7] width 4 height 4
type input "#000000"
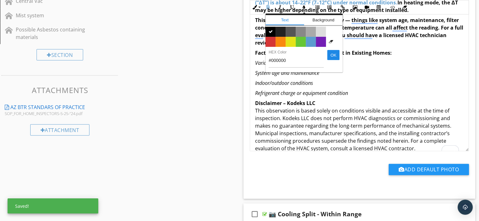
drag, startPoint x: 272, startPoint y: 40, endPoint x: 294, endPoint y: 58, distance: 29.1
click at [272, 40] on span "Color #d53636" at bounding box center [271, 42] width 10 height 10
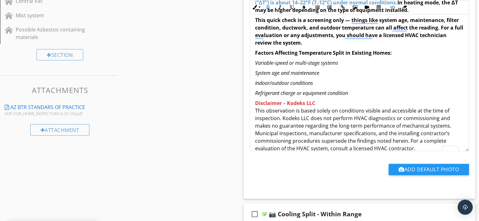
click at [325, 100] on p "Disclaimer – Kodeks LLC This observation is based solely on conditions visible …" at bounding box center [359, 126] width 209 height 53
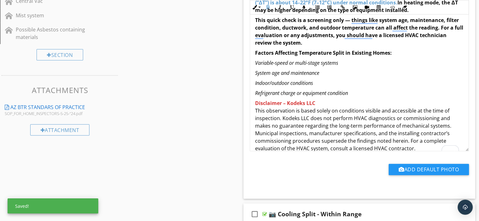
click at [352, 92] on p "Refrigerant charge or equipment condition" at bounding box center [359, 93] width 209 height 8
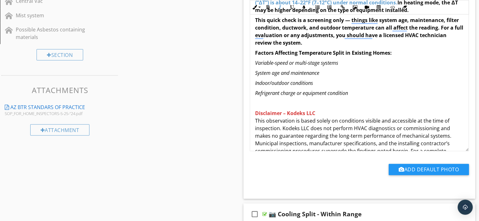
scroll to position [20, 0]
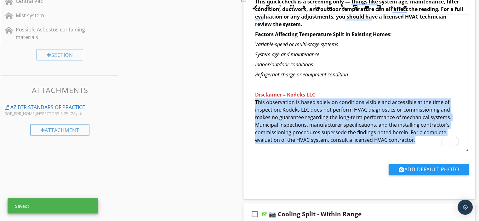
drag, startPoint x: 252, startPoint y: 102, endPoint x: 421, endPoint y: 142, distance: 173.6
click at [421, 142] on div "During the inspection, I took a quick temperature reading at the return and sup…" at bounding box center [359, 54] width 219 height 194
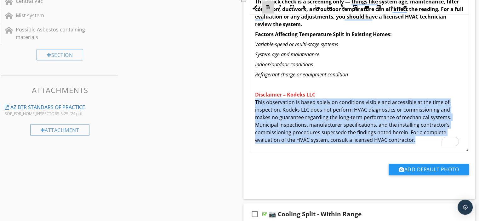
click at [268, 4] on button "Bold" at bounding box center [268, 7] width 12 height 12
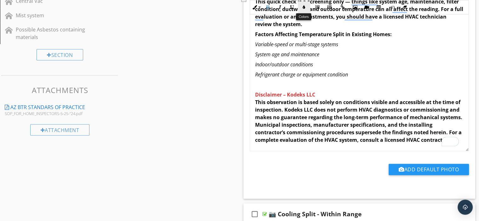
click at [303, 5] on icon "button" at bounding box center [304, 7] width 4 height 4
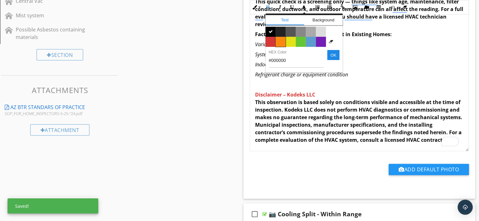
click at [280, 40] on span "Color #f9890e" at bounding box center [281, 42] width 10 height 10
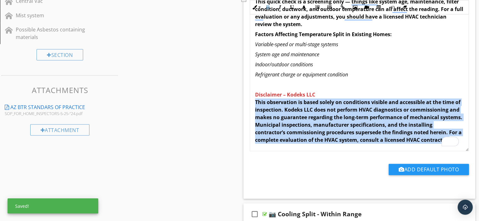
click at [414, 71] on p "Refrigerant charge or equipment condition" at bounding box center [359, 75] width 209 height 8
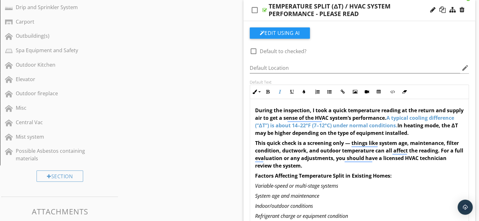
scroll to position [284, 0]
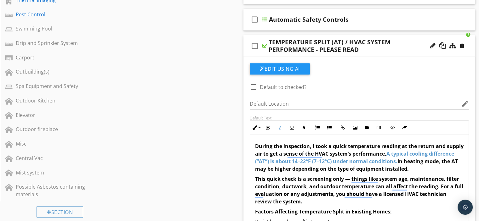
click at [263, 43] on div at bounding box center [264, 45] width 5 height 5
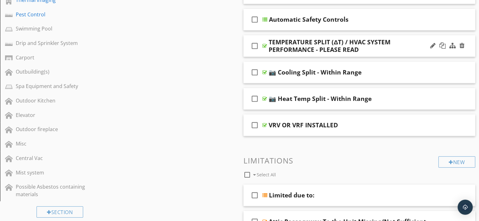
click at [264, 45] on div at bounding box center [264, 45] width 5 height 5
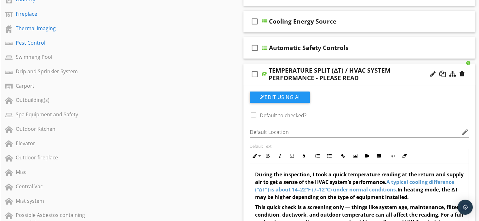
scroll to position [252, 0]
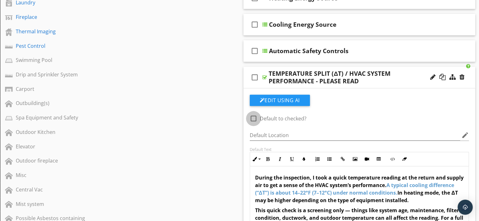
click at [253, 119] on div at bounding box center [253, 118] width 11 height 11
checkbox input "true"
click at [263, 76] on div at bounding box center [264, 77] width 5 height 5
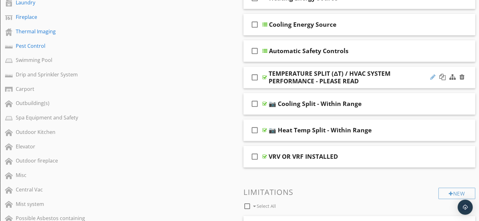
click at [433, 77] on div at bounding box center [432, 77] width 5 height 6
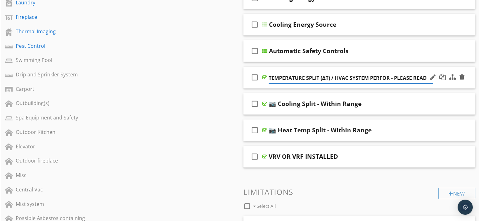
scroll to position [0, 0]
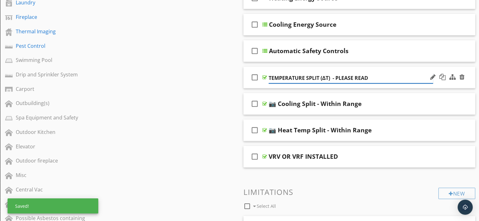
paste input "Temperature Split (ΔT) – What We Checked"
click at [383, 79] on input "TEMPERATURE SPLIT (ΔT) Temperature Split (ΔT) – What We Checked - PLEASE READ" at bounding box center [351, 78] width 164 height 10
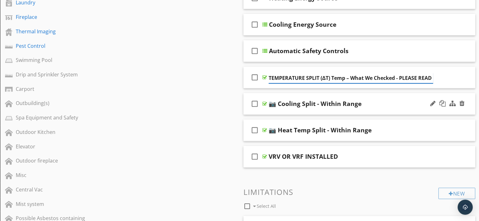
scroll to position [0, 0]
click at [349, 78] on input "TEMPERATURE SPLIT (ΔT) – What We Checked - PLEASE READ" at bounding box center [351, 78] width 164 height 10
click at [347, 78] on input "TEMPERATURE SPLIT (ΔT) – What We Checked - PLEASE READ" at bounding box center [351, 78] width 164 height 10
click at [349, 77] on input "TEMPERATURE SPLIT (ΔT) – What We Checked - PLEASE READ" at bounding box center [351, 78] width 164 height 10
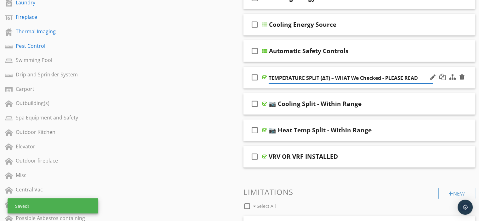
click at [360, 78] on input "TEMPERATURE SPLIT (ΔT) – WHAT We Checked - PLEASE READ" at bounding box center [351, 78] width 164 height 10
click at [382, 79] on input "TEMPERATURE SPLIT (ΔT) – WHAT WE Checked - PLEASE READ" at bounding box center [351, 78] width 164 height 10
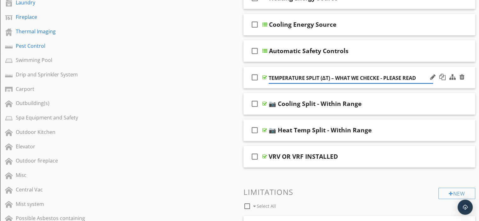
type input "TEMPERATURE SPLIT (ΔT) – WHAT WE CHECKED - PLEASE READ"
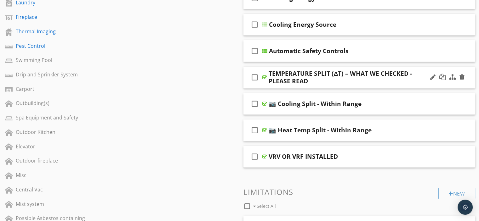
click at [264, 76] on div at bounding box center [264, 77] width 5 height 5
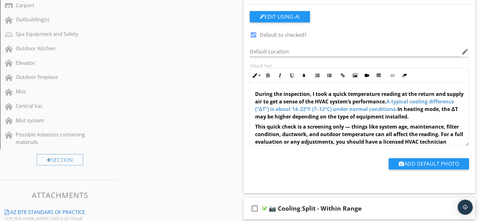
scroll to position [347, 0]
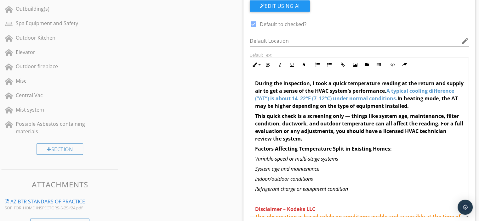
drag, startPoint x: 467, startPoint y: 133, endPoint x: 482, endPoint y: 215, distance: 83.9
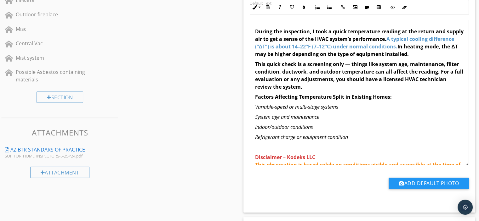
scroll to position [410, 0]
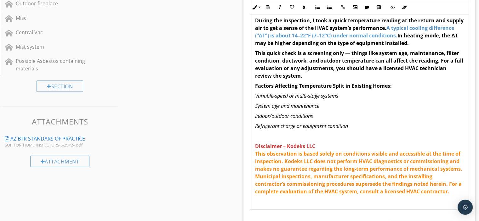
drag, startPoint x: 472, startPoint y: 169, endPoint x: 476, endPoint y: 207, distance: 38.0
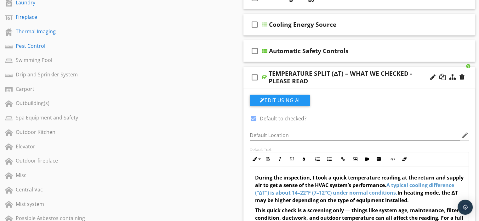
scroll to position [252, 0]
click at [265, 77] on div at bounding box center [264, 77] width 5 height 5
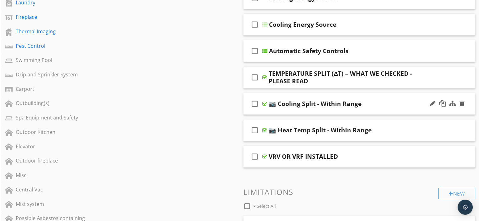
click at [264, 102] on div at bounding box center [264, 103] width 5 height 5
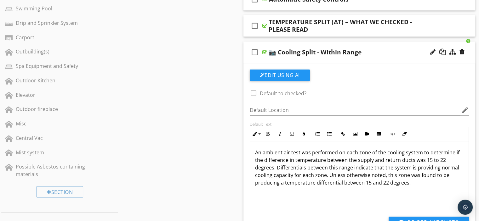
scroll to position [315, 0]
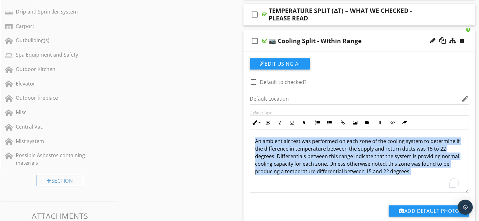
drag, startPoint x: 287, startPoint y: 147, endPoint x: 420, endPoint y: 177, distance: 135.9
click at [420, 177] on div "An ambient air test was performed on each zone of the cooling system to determi…" at bounding box center [359, 161] width 219 height 63
click at [268, 121] on icon "button" at bounding box center [268, 123] width 4 height 4
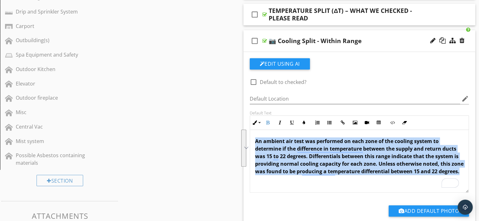
click at [312, 183] on div "An ambient air test was performed on each zone of the cooling system to determi…" at bounding box center [359, 161] width 219 height 63
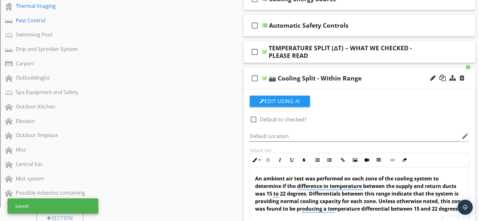
scroll to position [221, 0]
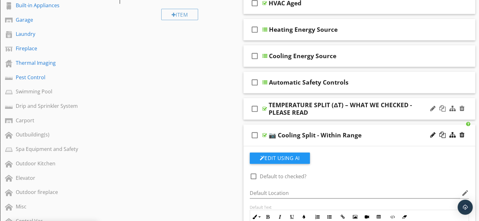
click at [264, 109] on div at bounding box center [264, 108] width 5 height 5
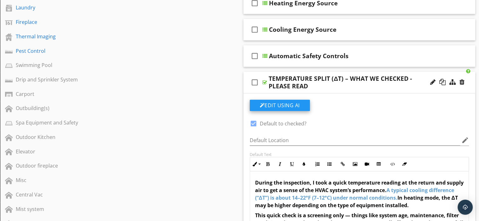
scroll to position [284, 0]
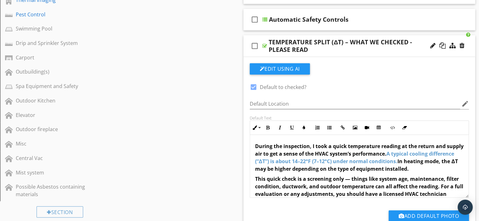
click at [263, 46] on div at bounding box center [264, 45] width 5 height 5
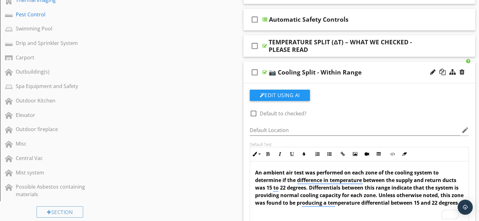
click at [272, 188] on strong "An ambient air test was performed on each zone of the cooling system to determi…" at bounding box center [359, 188] width 209 height 37
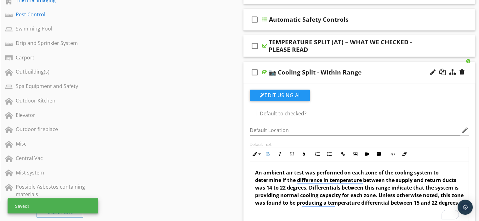
scroll to position [0, 0]
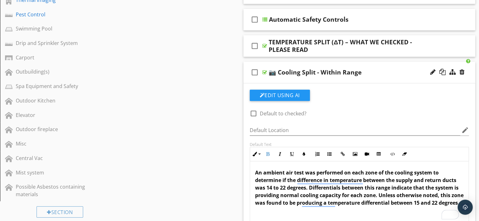
click at [434, 202] on strong "An ambient air test was performed on each zone of the cooling system to determi…" at bounding box center [359, 188] width 209 height 37
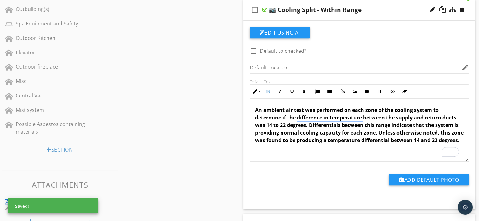
scroll to position [347, 0]
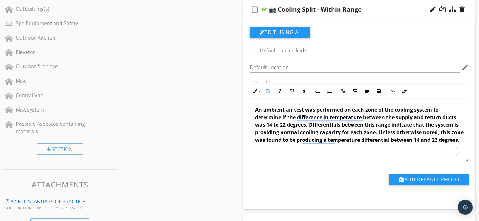
click at [265, 8] on div at bounding box center [264, 9] width 5 height 5
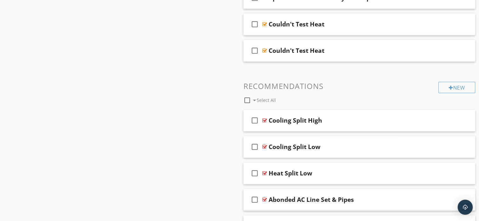
scroll to position [725, 0]
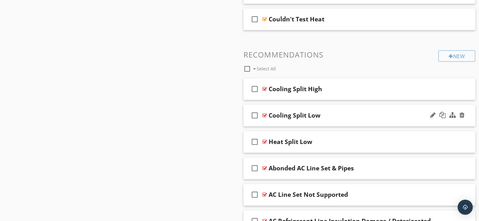
click at [264, 113] on div at bounding box center [264, 115] width 5 height 5
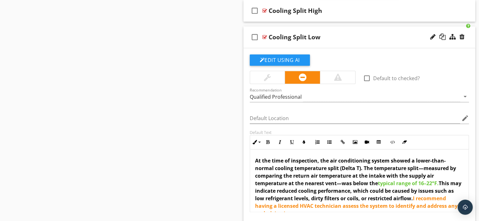
scroll to position [819, 0]
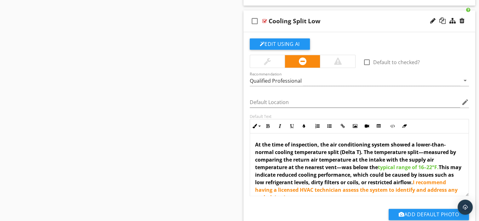
click at [426, 167] on span "typical range of 16–22°F." at bounding box center [408, 167] width 61 height 7
click at [425, 168] on span "typical range of 16–22°F." at bounding box center [408, 167] width 61 height 7
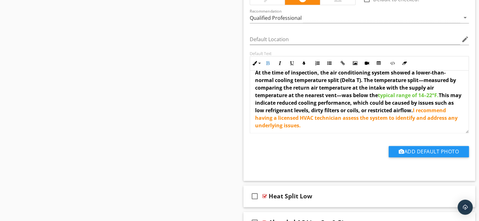
scroll to position [0, 0]
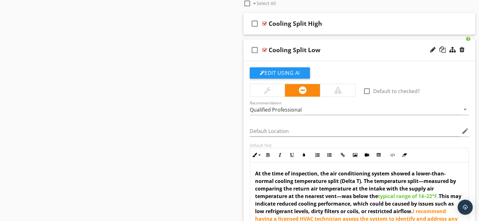
scroll to position [788, 0]
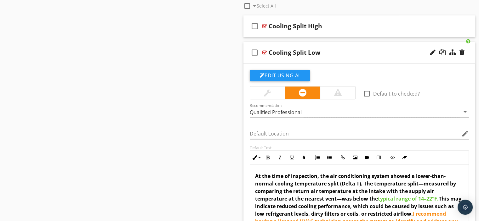
click at [264, 51] on div at bounding box center [264, 52] width 5 height 5
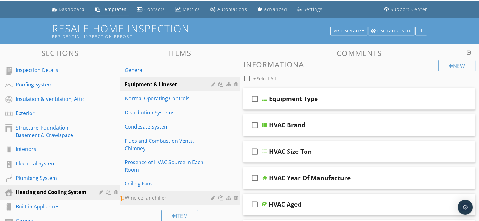
scroll to position [0, 0]
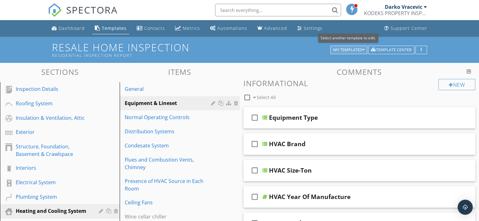
click at [363, 50] on icon "button" at bounding box center [363, 50] width 2 height 4
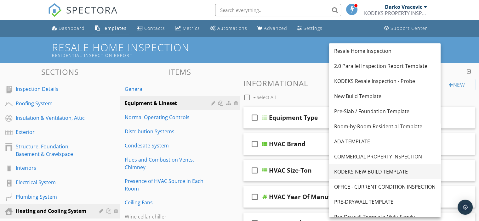
click at [371, 171] on div "KODEKS NEW BUILD TEMPLATE" at bounding box center [384, 172] width 101 height 8
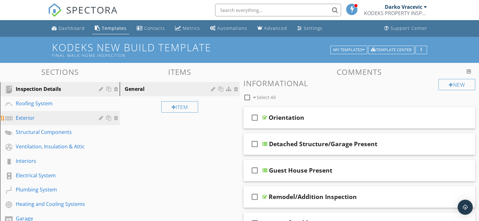
click at [30, 117] on div "Exterior" at bounding box center [53, 118] width 74 height 8
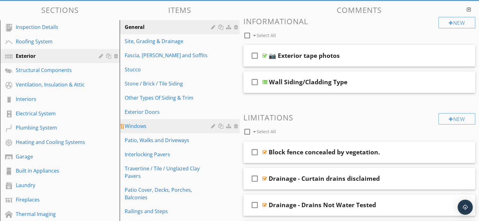
scroll to position [63, 0]
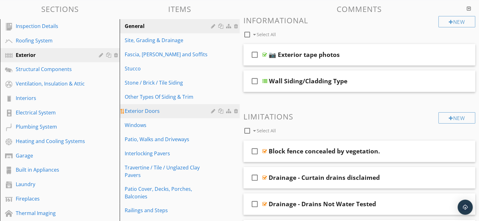
click at [149, 111] on div "Exterior Doors" at bounding box center [169, 111] width 88 height 8
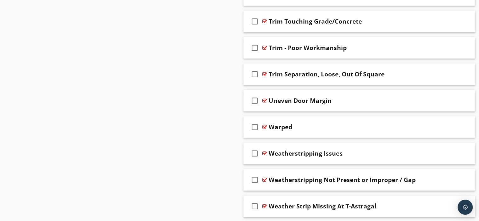
scroll to position [1935, 0]
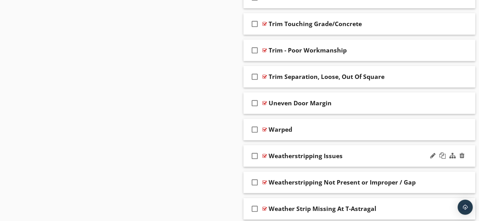
click at [264, 154] on div at bounding box center [264, 156] width 5 height 5
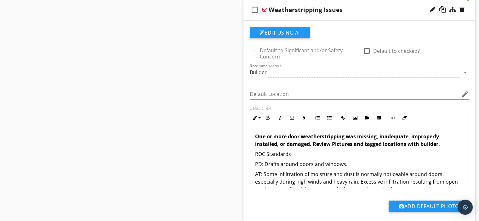
scroll to position [2092, 0]
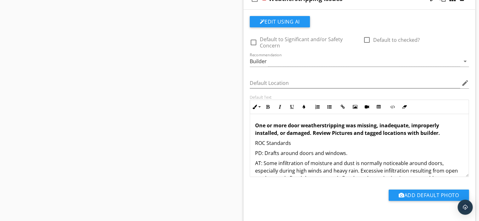
click at [437, 129] on strong "One or more door weatherstripping was missing, inadequate, improperly installed…" at bounding box center [347, 129] width 185 height 14
click at [421, 140] on p "ROC Standards" at bounding box center [359, 144] width 209 height 8
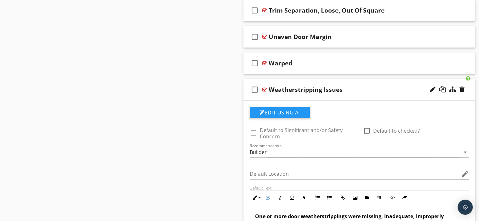
scroll to position [1998, 0]
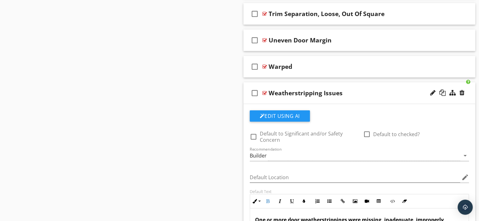
click at [265, 91] on div at bounding box center [264, 93] width 5 height 5
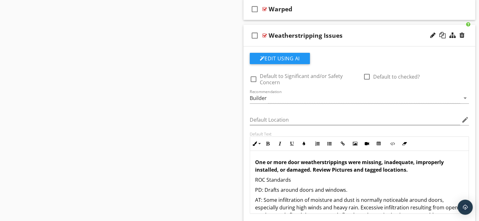
scroll to position [2092, 0]
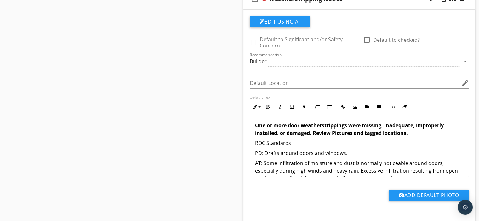
click at [312, 129] on strong "One or more door weatherstrippings were missing, inadequate, improperly install…" at bounding box center [349, 129] width 189 height 14
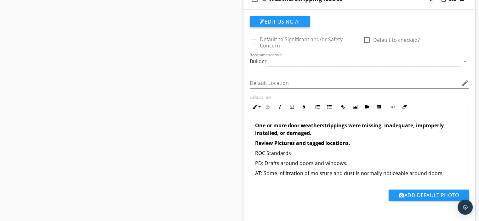
click at [313, 128] on p "One or more door weatherstrippings were missing, inadequate, improperly install…" at bounding box center [359, 129] width 209 height 15
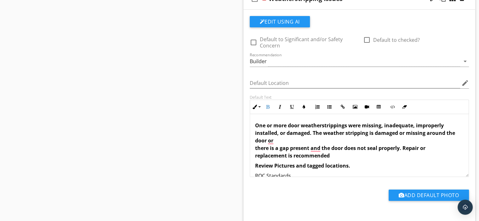
click at [256, 145] on strong "One or more door weatherstrippings were missing, inadequate, improperly install…" at bounding box center [355, 140] width 200 height 37
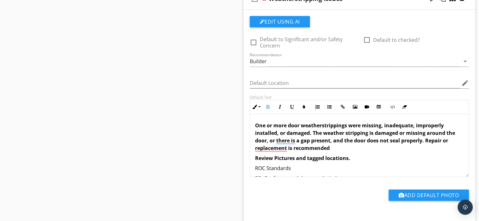
click at [335, 145] on p "One or more door weatherstrippings were missing, inadequate, improperly install…" at bounding box center [359, 137] width 209 height 30
click at [424, 137] on strong "One or more door weatherstrippings were missing, inadequate, improperly install…" at bounding box center [355, 137] width 200 height 30
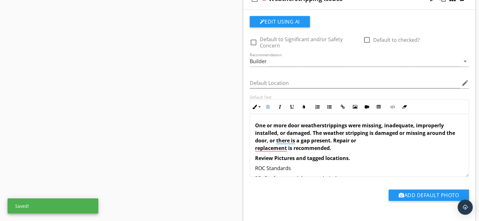
click at [269, 137] on strong "One or more door weatherstrippings were missing, inadequate, improperly install…" at bounding box center [355, 137] width 200 height 30
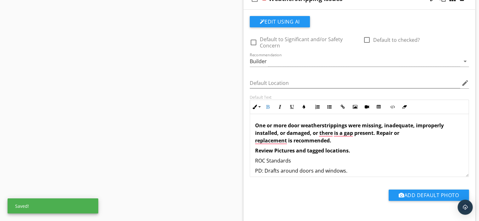
click at [286, 129] on strong "One or more door weatherstrippings were missing, inadequate, improperly install…" at bounding box center [349, 133] width 189 height 22
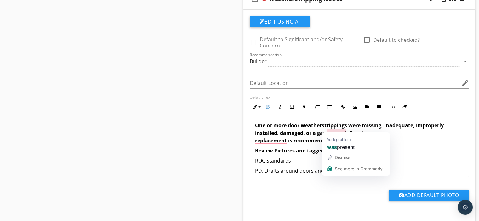
click at [326, 129] on strong "One or more door weatherstrippings were missing, inadequate, improperly install…" at bounding box center [349, 133] width 189 height 22
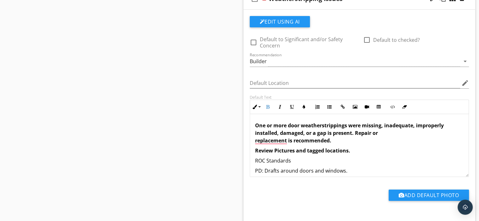
click at [252, 136] on div "One or more door weatherstrippings were missing, inadequate, improperly install…" at bounding box center [359, 173] width 219 height 118
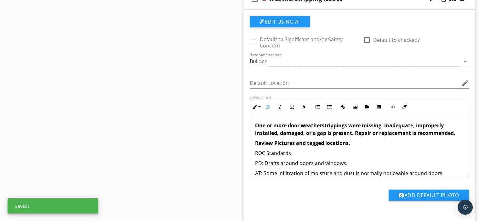
click at [353, 140] on p "Review Pictures and tagged locations." at bounding box center [359, 144] width 209 height 8
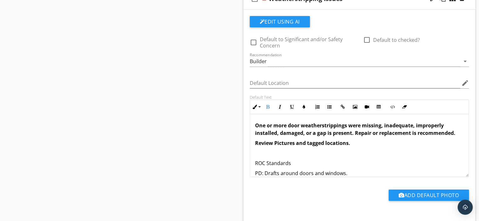
scroll to position [2061, 0]
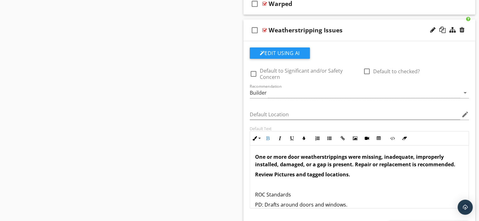
click at [382, 155] on strong "One or more door weatherstrippings were missing, inadequate, improperly install…" at bounding box center [355, 161] width 200 height 14
click at [265, 28] on div at bounding box center [264, 30] width 5 height 5
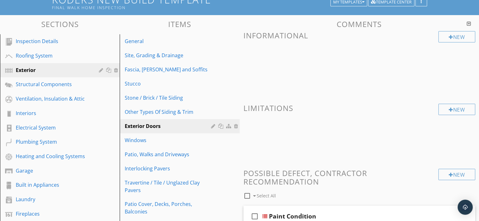
scroll to position [63, 0]
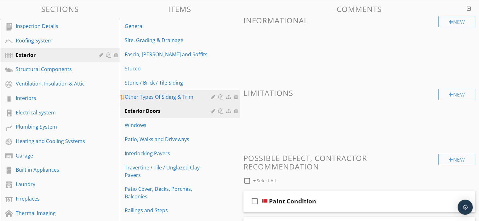
click at [182, 95] on div "Other Types Of Siding & Trim" at bounding box center [169, 97] width 88 height 8
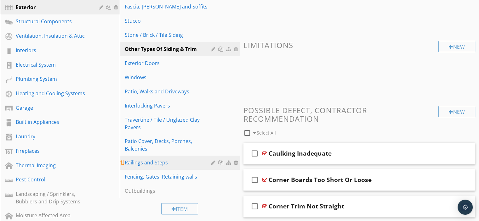
scroll to position [107, 0]
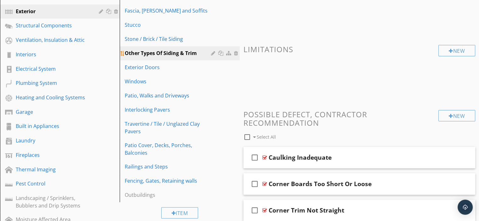
click at [211, 53] on div at bounding box center [214, 53] width 6 height 5
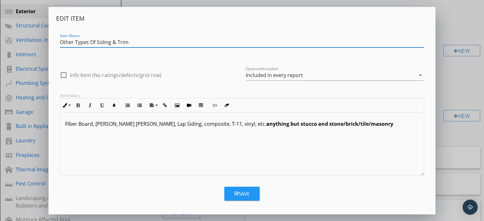
click at [96, 42] on input "Other Types Of Siding & Trim" at bounding box center [242, 42] width 365 height 10
type input "Wood Siding & Trim"
click at [235, 192] on icon "button" at bounding box center [236, 194] width 4 height 5
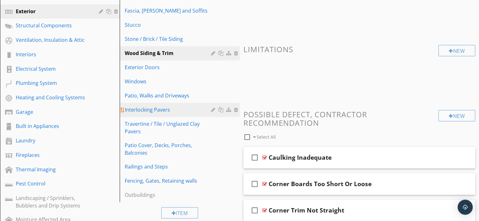
scroll to position [75, 0]
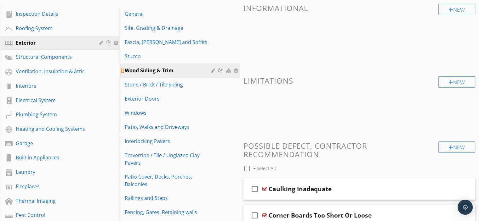
click at [212, 71] on div at bounding box center [214, 70] width 6 height 5
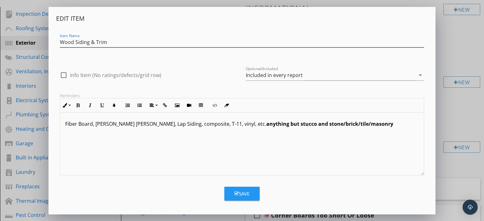
click at [73, 42] on input "Wood Siding & Trim" at bounding box center [242, 42] width 365 height 10
type input "Wood / Fiber Cement Siding & Trim"
click at [239, 192] on div "Save" at bounding box center [241, 194] width 15 height 7
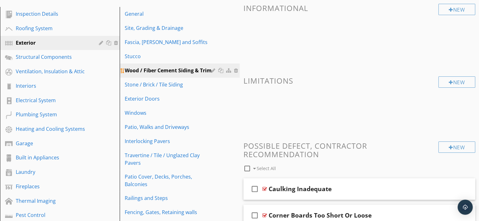
click at [214, 70] on div at bounding box center [214, 70] width 6 height 5
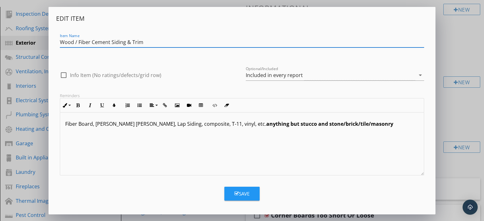
click at [110, 43] on input "Wood / Fiber Cement Siding & Trim" at bounding box center [242, 42] width 365 height 10
type input "Wood / Fiber Cement / Composite Siding & Trim"
click at [233, 192] on button "Save" at bounding box center [241, 194] width 35 height 14
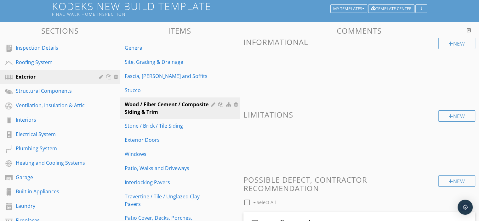
scroll to position [0, 0]
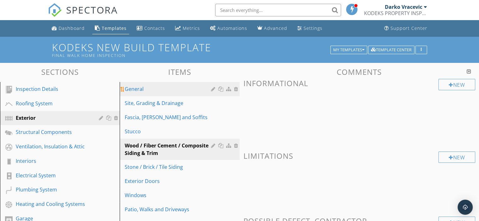
click at [136, 89] on div "General" at bounding box center [169, 89] width 88 height 8
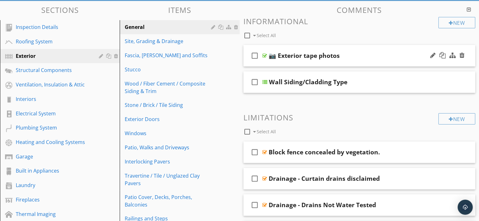
scroll to position [63, 0]
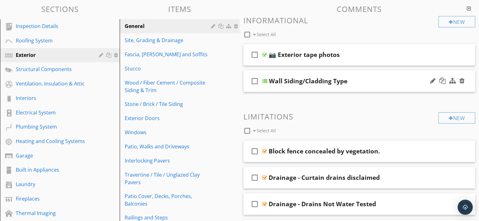
click at [266, 80] on div at bounding box center [264, 81] width 5 height 5
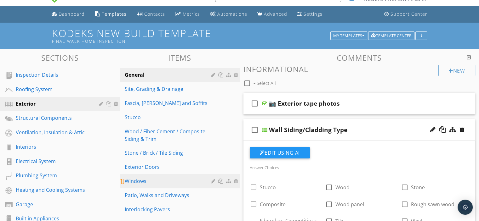
scroll to position [0, 0]
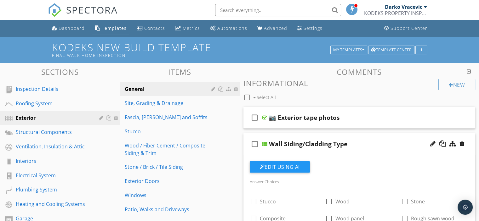
click at [265, 143] on div at bounding box center [264, 144] width 5 height 5
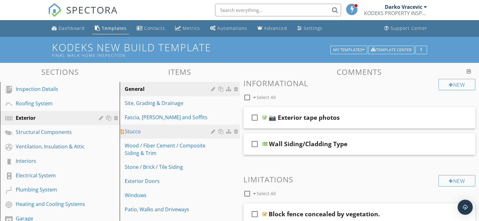
click at [138, 132] on div "Stucco" at bounding box center [169, 132] width 88 height 8
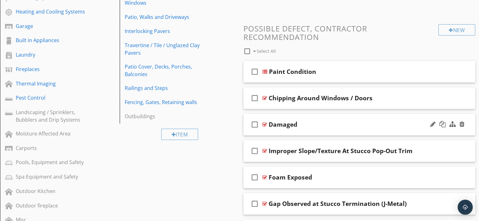
scroll to position [189, 0]
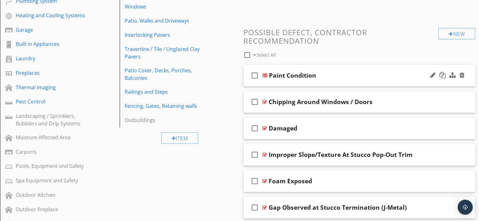
click at [265, 75] on div at bounding box center [264, 75] width 5 height 5
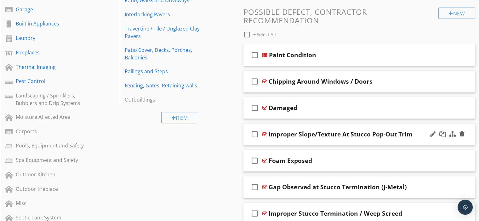
scroll to position [221, 0]
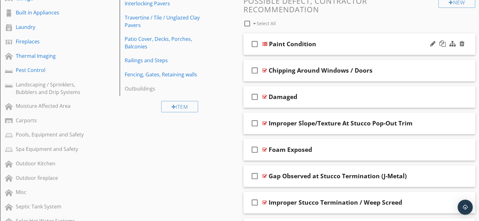
click at [266, 43] on div at bounding box center [264, 44] width 5 height 5
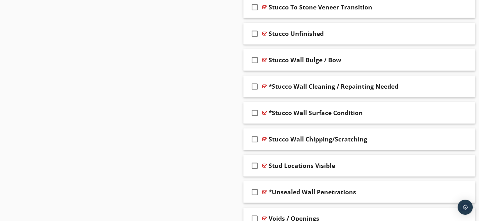
scroll to position [1323, 0]
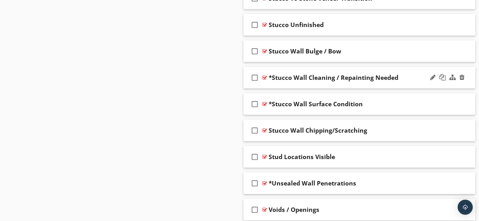
click at [264, 77] on div at bounding box center [264, 77] width 5 height 5
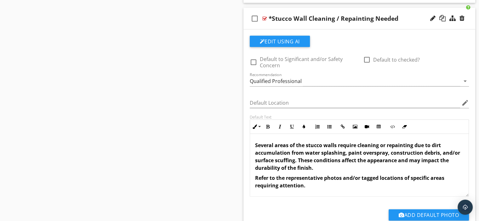
scroll to position [1386, 0]
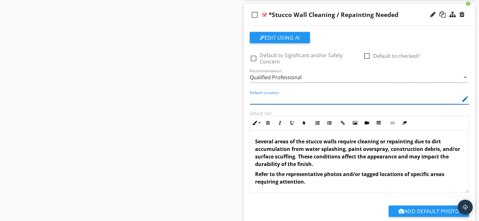
click at [306, 98] on input "Default Location" at bounding box center [355, 99] width 211 height 10
type input "MOST AREAS AROUND HOUSE"
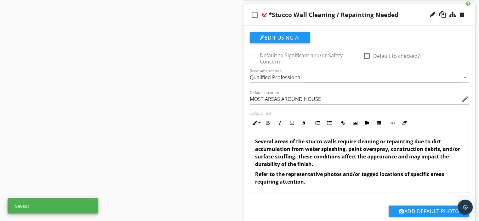
click at [266, 12] on div at bounding box center [264, 14] width 5 height 5
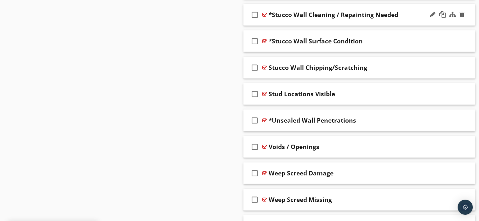
click at [266, 12] on div at bounding box center [264, 14] width 5 height 5
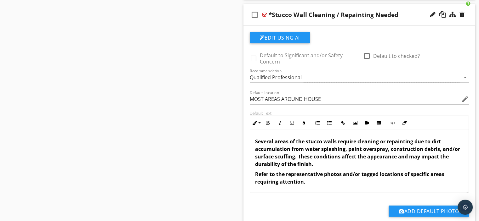
click at [263, 12] on div at bounding box center [264, 14] width 5 height 5
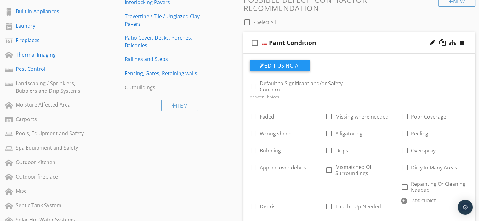
scroll to position [221, 0]
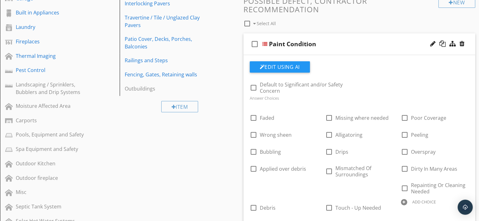
click at [264, 44] on div at bounding box center [264, 44] width 5 height 5
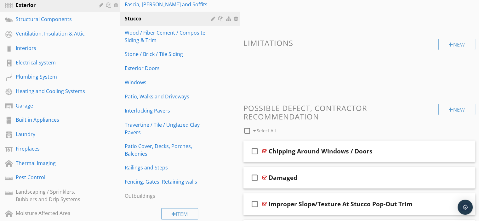
scroll to position [113, 0]
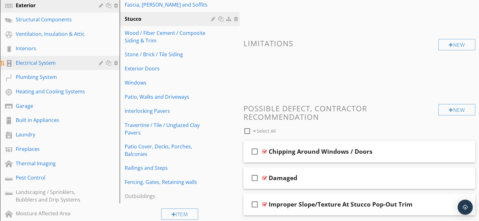
click at [30, 61] on div "Electrical System" at bounding box center [53, 63] width 74 height 8
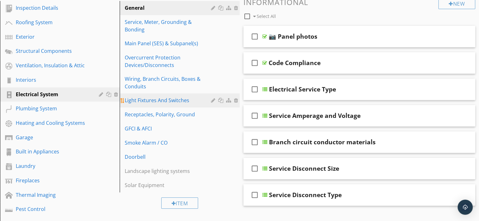
scroll to position [50, 0]
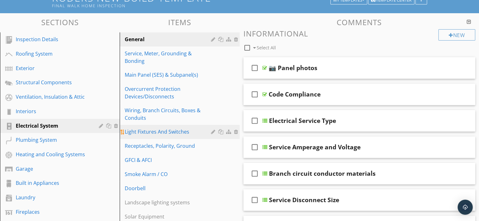
click at [146, 128] on div "Light Fixtures And Switches" at bounding box center [169, 132] width 88 height 8
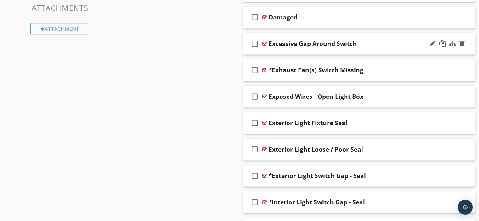
scroll to position [522, 0]
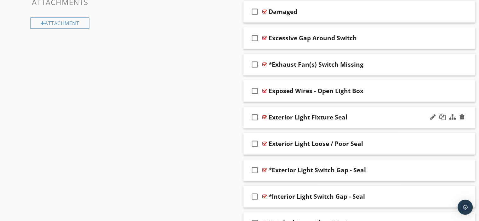
click at [264, 116] on div at bounding box center [264, 117] width 5 height 5
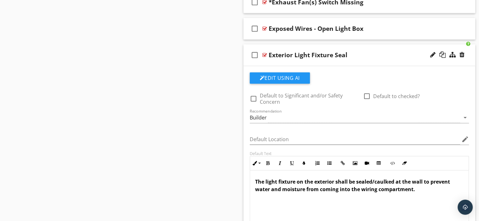
scroll to position [585, 0]
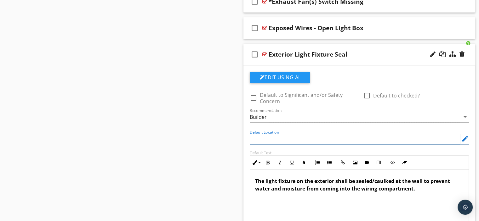
click at [265, 135] on input "Default Location" at bounding box center [355, 139] width 211 height 10
click at [254, 138] on input "TIPYCALLY ALL EXTERIOR SCONES LIGHTS" at bounding box center [355, 139] width 211 height 10
click at [261, 139] on input "TYPYCALLY ALL EXTERIOR SCONES LIGHTS" at bounding box center [355, 139] width 211 height 10
click at [331, 137] on input "TYPICALLY ALL EXTERIOR SCONES LIGHTS" at bounding box center [355, 139] width 211 height 10
click at [329, 138] on input "TYPICALLY ALL EXTERIOR SCONES LIGHTS" at bounding box center [355, 139] width 211 height 10
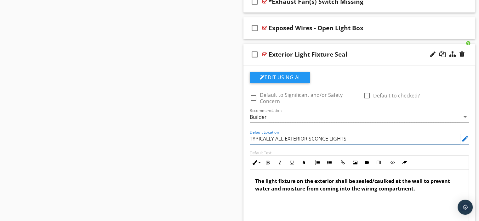
click at [351, 137] on input "TYPICALLY ALL EXTERIOR SCONCE LIGHTS" at bounding box center [355, 139] width 211 height 10
type input "TYPICALLY ALL EXTERIOR SCONCE LIGHTS"
click at [265, 181] on strong "The light fixture on the exterior shall be sealed/caulked at the wall to preven…" at bounding box center [352, 185] width 195 height 14
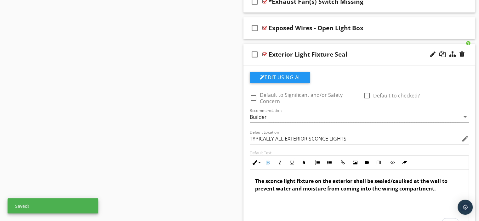
click at [314, 181] on strong "The sconce light fixture on the exterior shall be sealed/caulked at the wall to…" at bounding box center [351, 185] width 193 height 14
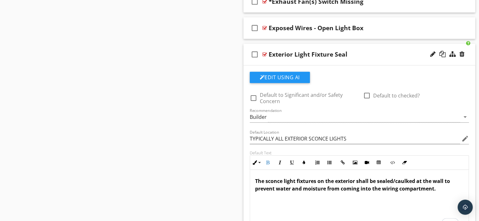
click at [435, 190] on p "The sconce light fixtures on the exterior shall be sealed/caulked at the wall t…" at bounding box center [359, 185] width 209 height 15
click at [264, 53] on div at bounding box center [264, 54] width 5 height 5
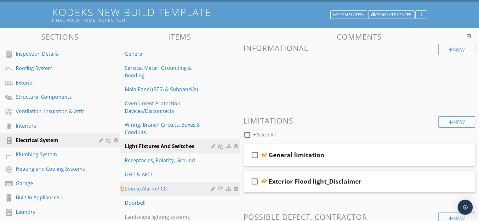
scroll to position [25, 0]
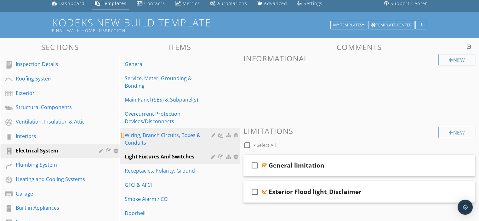
click at [141, 132] on div "Wiring, Branch Circuits, Boxes & Conduits" at bounding box center [169, 139] width 88 height 15
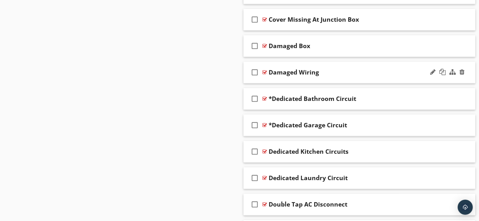
scroll to position [624, 0]
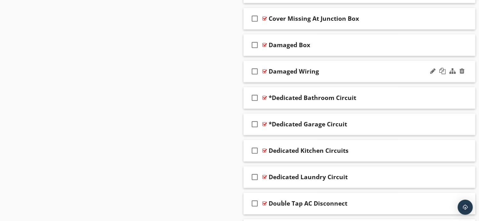
click at [265, 70] on div at bounding box center [264, 71] width 5 height 5
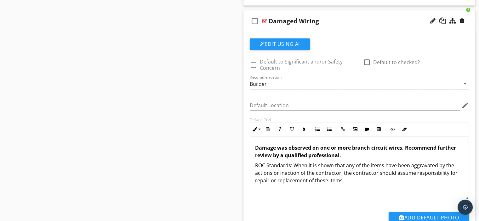
scroll to position [687, 0]
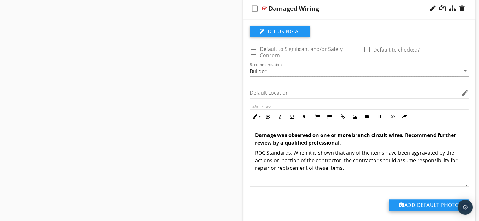
click at [401, 205] on div at bounding box center [402, 205] width 6 height 5
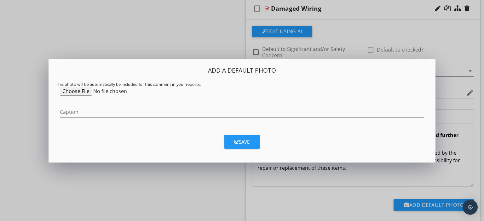
click at [77, 89] on input "file" at bounding box center [108, 91] width 96 height 9
type input "C:\fakepath\Nicked Wire.jpg"
click at [243, 140] on div "Save" at bounding box center [241, 142] width 15 height 7
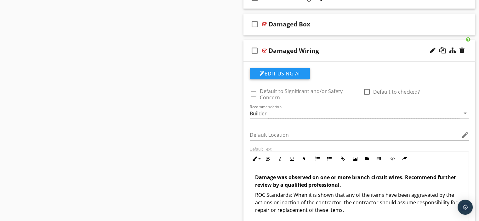
scroll to position [592, 0]
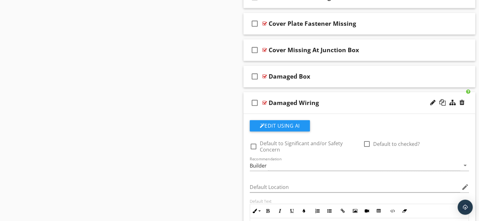
click at [265, 102] on div at bounding box center [264, 103] width 5 height 5
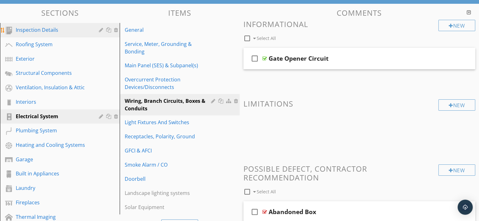
scroll to position [63, 0]
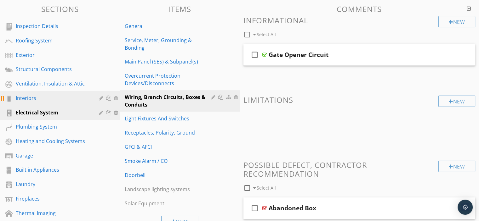
click at [25, 97] on div "Interiors" at bounding box center [53, 99] width 74 height 8
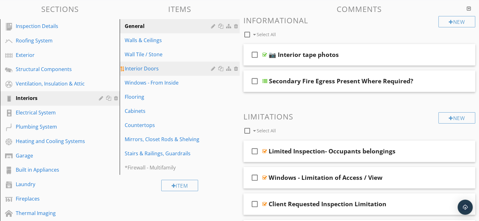
click at [147, 67] on div "Interior Doors" at bounding box center [169, 69] width 88 height 8
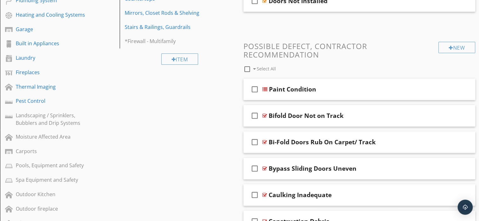
scroll to position [221, 0]
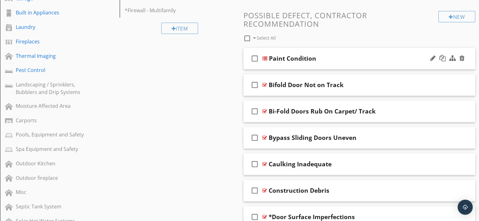
click at [264, 59] on div at bounding box center [264, 58] width 5 height 5
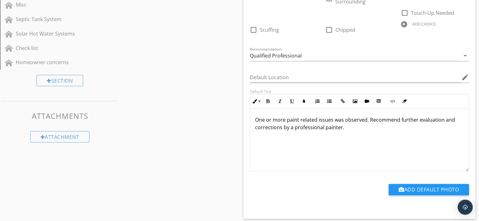
scroll to position [410, 0]
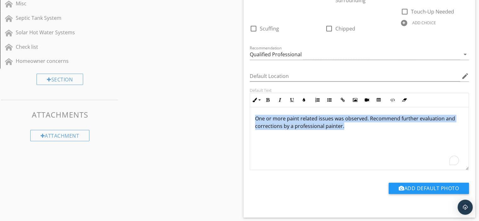
drag, startPoint x: 253, startPoint y: 118, endPoint x: 358, endPoint y: 135, distance: 106.1
click at [358, 135] on div "One or more paint related issues was observed. Recommend further evaluation and…" at bounding box center [359, 138] width 219 height 63
click at [268, 100] on icon "button" at bounding box center [268, 100] width 4 height 4
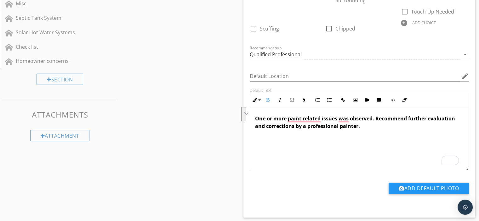
click at [372, 129] on div "One or more paint related issues was observed. Recommend further evaluation and…" at bounding box center [359, 138] width 219 height 63
click at [338, 121] on strong "One or more paint-related issues were observed. Recommend further evaluation an…" at bounding box center [356, 122] width 203 height 14
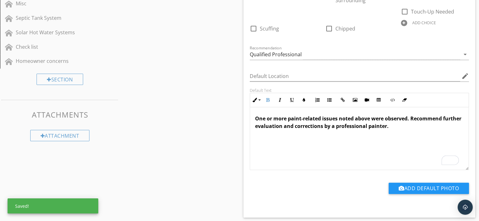
click at [411, 130] on div "One or more paint-related issues noted above were observed. Recommend further e…" at bounding box center [359, 138] width 219 height 63
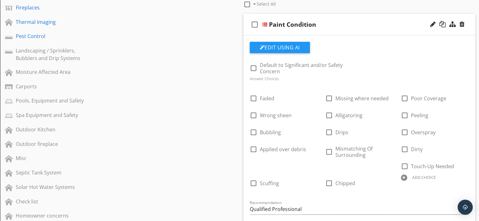
scroll to position [252, 0]
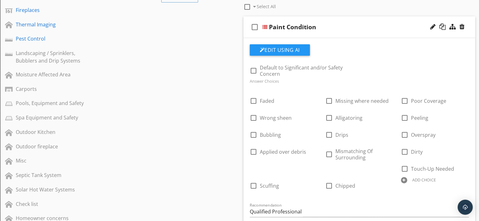
click at [263, 27] on div at bounding box center [264, 27] width 5 height 5
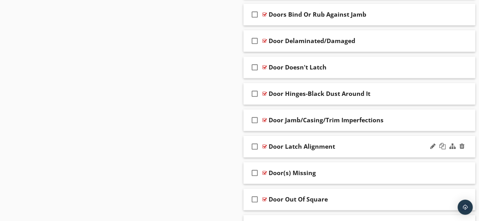
scroll to position [693, 0]
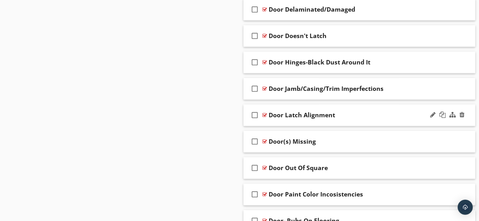
click at [265, 113] on div at bounding box center [264, 115] width 5 height 5
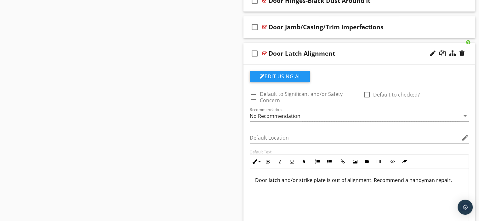
scroll to position [756, 0]
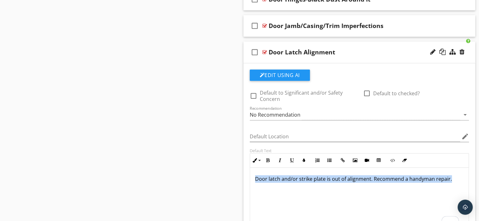
drag, startPoint x: 253, startPoint y: 178, endPoint x: 453, endPoint y: 179, distance: 199.8
click at [453, 179] on div "Door latch and/or strike plate is out of alignment. Recommend a handyman repair." at bounding box center [359, 199] width 219 height 63
click at [268, 158] on icon "button" at bounding box center [268, 160] width 4 height 4
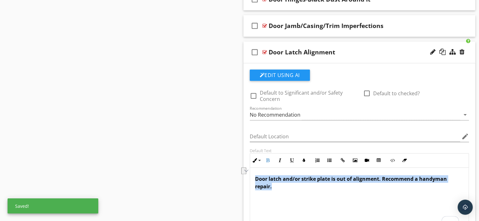
click at [445, 179] on strong "Door latch and/or strike plate is out of alignment. Recommend a handyman repair." at bounding box center [351, 183] width 192 height 14
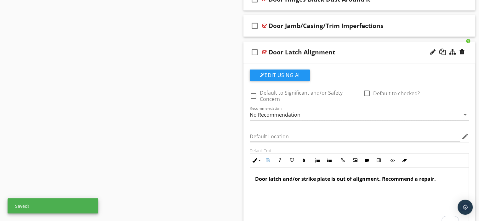
click at [436, 178] on p "Door latch and/or strike plate is out of alignment. Recommend a repair." at bounding box center [359, 179] width 209 height 8
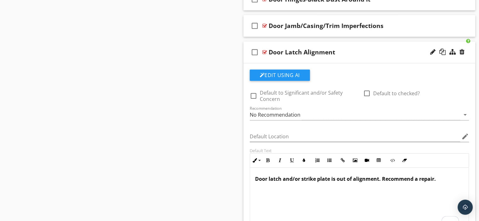
click at [264, 50] on div at bounding box center [264, 52] width 5 height 5
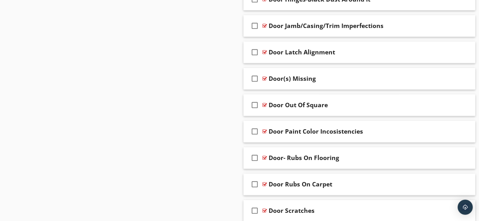
scroll to position [788, 0]
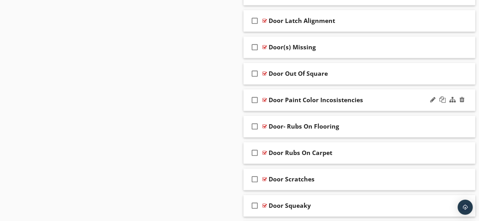
click at [265, 98] on div at bounding box center [264, 100] width 5 height 5
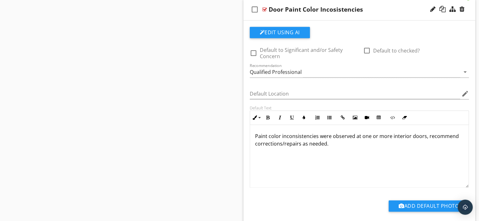
scroll to position [882, 0]
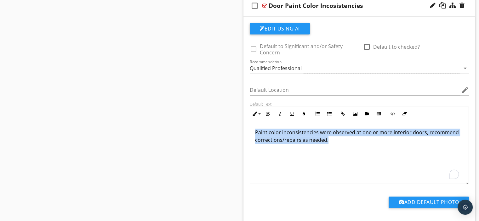
drag, startPoint x: 253, startPoint y: 131, endPoint x: 343, endPoint y: 144, distance: 91.1
click at [343, 144] on div "Paint color inconsistencies were observed at one or more interior doors, recomm…" at bounding box center [359, 152] width 219 height 63
click at [268, 112] on icon "button" at bounding box center [268, 114] width 4 height 4
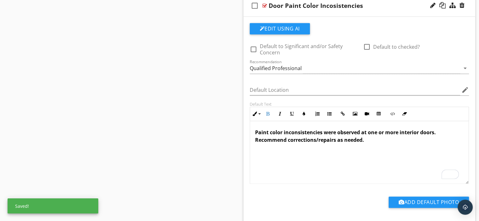
click at [372, 154] on div "Paint color inconsistencies were observed at one or more interior doors. Recomm…" at bounding box center [359, 152] width 219 height 63
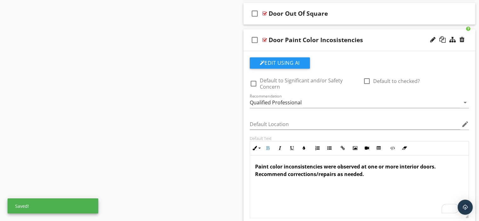
scroll to position [788, 0]
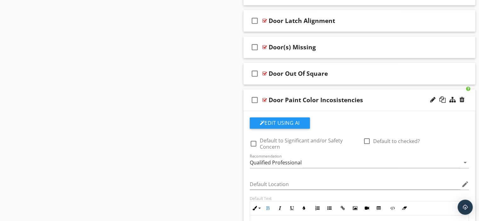
click at [264, 98] on div at bounding box center [264, 100] width 5 height 5
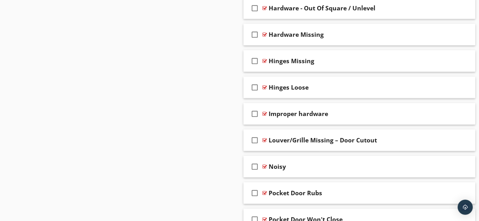
scroll to position [1449, 0]
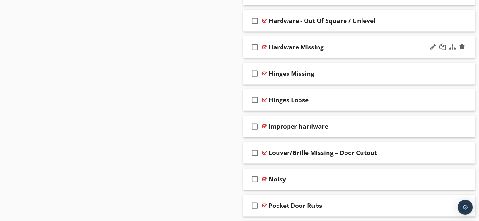
click at [265, 45] on div at bounding box center [264, 47] width 5 height 5
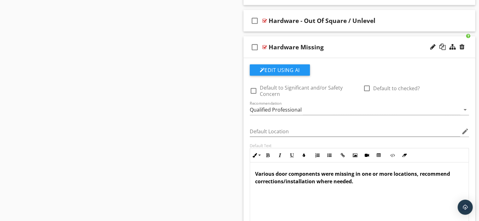
click at [264, 45] on div at bounding box center [264, 47] width 5 height 5
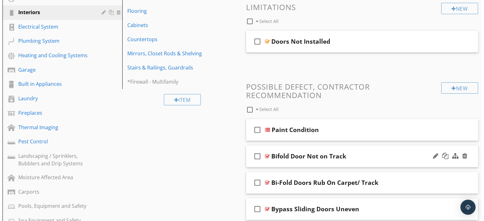
scroll to position [189, 0]
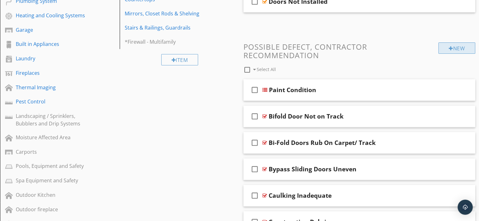
click at [450, 46] on div at bounding box center [451, 48] width 4 height 5
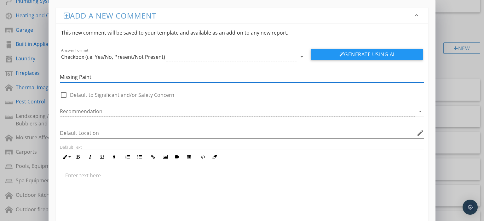
type input "Missing Paint"
click at [95, 178] on p at bounding box center [242, 176] width 354 height 8
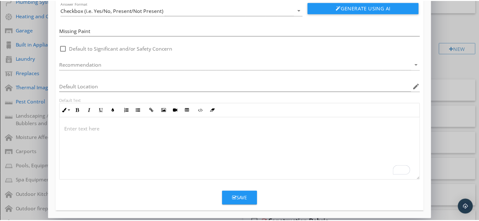
scroll to position [48, 0]
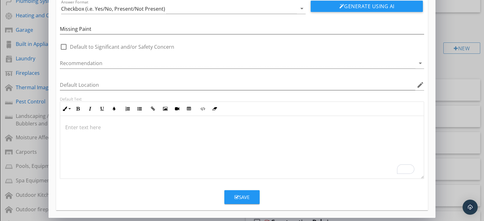
drag, startPoint x: 244, startPoint y: 196, endPoint x: 248, endPoint y: 192, distance: 6.0
click at [244, 196] on div "Save" at bounding box center [241, 197] width 15 height 7
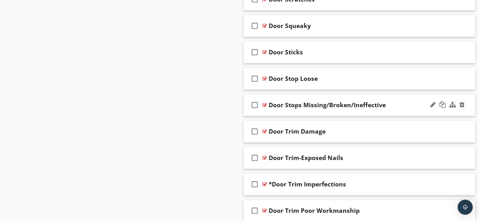
scroll to position [1008, 0]
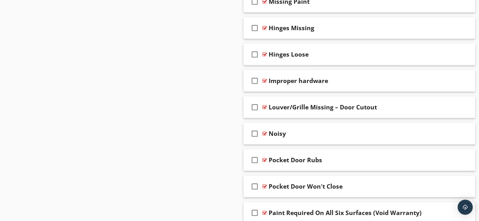
scroll to position [1502, 0]
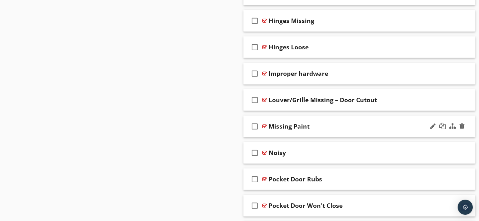
click at [265, 124] on div at bounding box center [264, 126] width 5 height 5
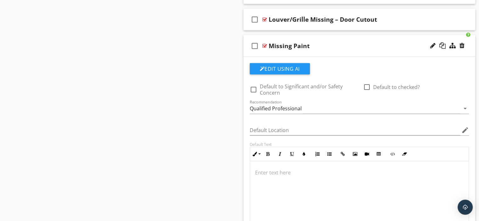
scroll to position [1597, 0]
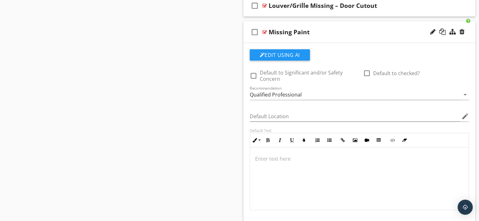
click at [261, 161] on div at bounding box center [359, 179] width 219 height 63
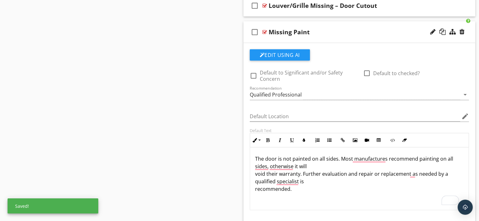
click at [255, 171] on div "The door is not painted on all sides. Most manufactures recommend painting on a…" at bounding box center [359, 179] width 219 height 63
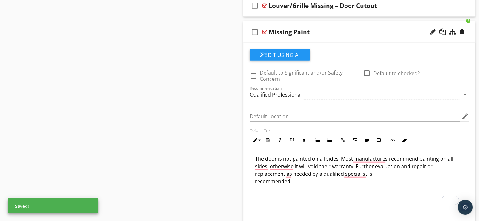
click at [255, 181] on p "The door is not painted on all sides. Most manufactures recommend painting on a…" at bounding box center [359, 170] width 209 height 30
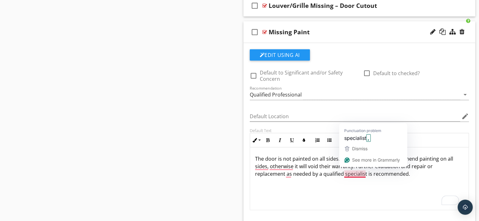
click at [365, 172] on p "The door is not painted on all sides. Most manufactures recommend painting on a…" at bounding box center [359, 166] width 209 height 23
click at [365, 171] on p "The door is not painted on all sides. Most manufactures recommend painting on a…" at bounding box center [359, 166] width 209 height 23
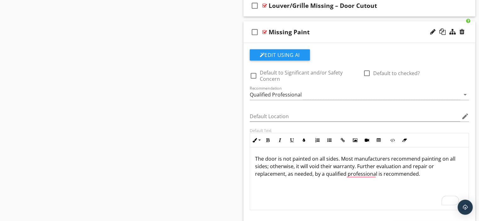
click at [353, 158] on p "The door is not painted on all sides. Most manufacturers recommend painting on …" at bounding box center [359, 166] width 209 height 23
click at [383, 179] on div "The door is not painted on all sides. Manufacturers recommend painting on all s…" at bounding box center [359, 179] width 219 height 63
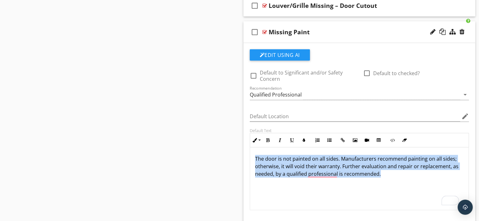
drag, startPoint x: 253, startPoint y: 156, endPoint x: 409, endPoint y: 182, distance: 158.8
click at [409, 183] on div "The door is not painted on all sides. Manufacturers recommend painting on all s…" at bounding box center [359, 179] width 219 height 63
click at [269, 138] on icon "button" at bounding box center [268, 140] width 4 height 4
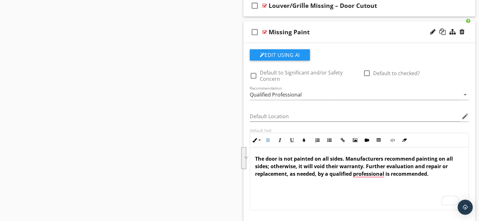
click at [367, 181] on div "The door is not painted on all sides. Manufacturers recommend painting on all s…" at bounding box center [359, 179] width 219 height 63
click at [361, 184] on div "The door is not painted on all sides. Manufacturers recommend painting on all s…" at bounding box center [359, 179] width 219 height 63
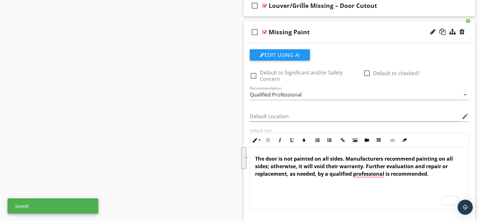
click at [361, 184] on div "The door is not painted on all sides. Manufacturers recommend painting on all s…" at bounding box center [359, 179] width 219 height 63
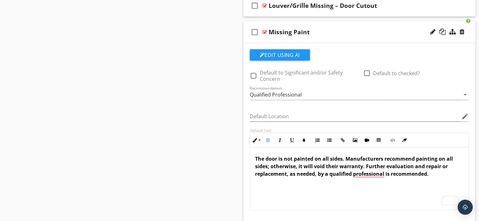
click at [266, 30] on div at bounding box center [264, 32] width 5 height 5
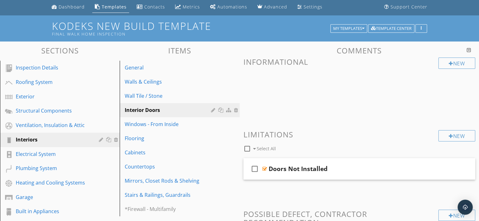
scroll to position [21, 0]
click at [26, 95] on div "Exterior" at bounding box center [53, 97] width 74 height 8
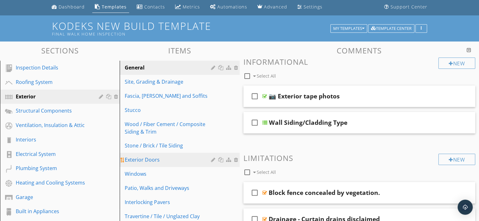
click at [148, 160] on div "Exterior Doors" at bounding box center [169, 160] width 88 height 8
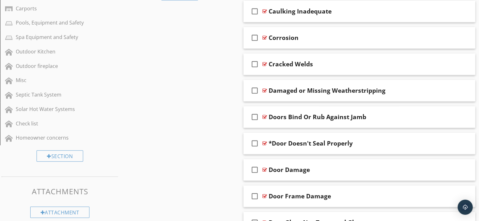
scroll to position [337, 0]
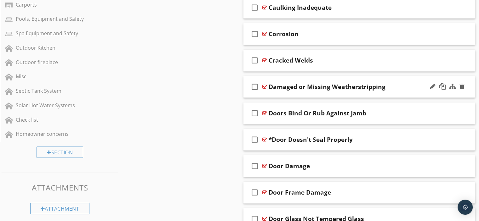
click at [265, 87] on div at bounding box center [264, 86] width 5 height 5
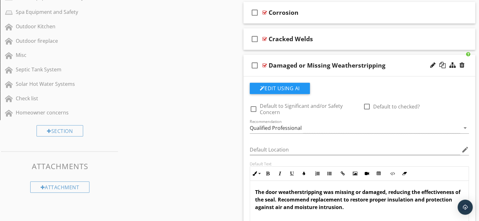
scroll to position [400, 0]
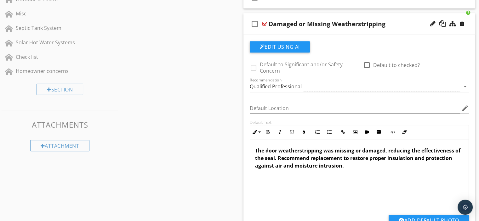
click at [265, 22] on div at bounding box center [264, 23] width 5 height 5
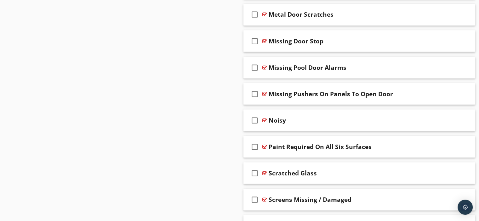
scroll to position [1187, 0]
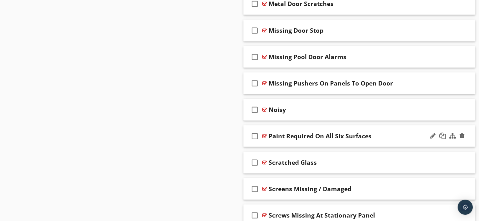
click at [265, 134] on div at bounding box center [264, 136] width 5 height 5
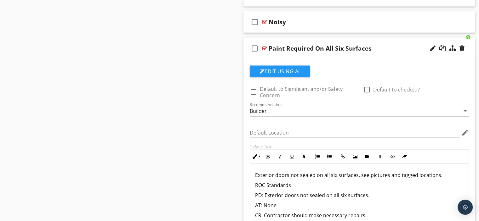
scroll to position [1313, 0]
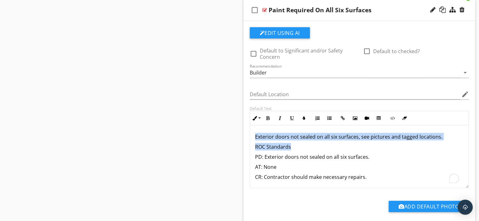
drag, startPoint x: 253, startPoint y: 133, endPoint x: 453, endPoint y: 139, distance: 200.2
click at [453, 139] on div "Exterior doors not sealed on all six surfaces, see pictures and tagged location…" at bounding box center [359, 157] width 219 height 63
click at [334, 144] on p "ROC Standards" at bounding box center [359, 147] width 209 height 8
drag, startPoint x: 253, startPoint y: 132, endPoint x: 451, endPoint y: 135, distance: 198.5
click at [451, 135] on div "Exterior doors are not sealed on all six surfaces; see pictures and tagged loca…" at bounding box center [359, 157] width 219 height 63
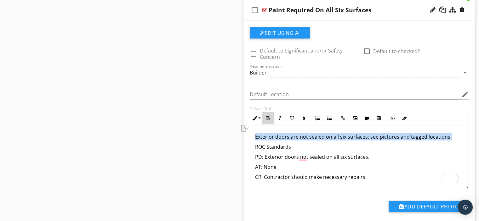
click at [268, 116] on icon "button" at bounding box center [268, 118] width 4 height 4
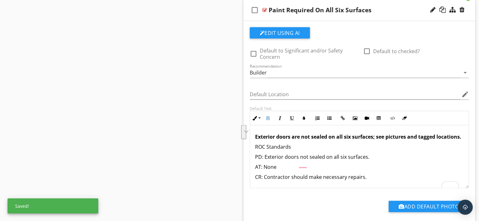
click at [285, 141] on p "Exterior doors are not sealed on all six surfaces; see pictures and tagged loca…" at bounding box center [359, 137] width 209 height 8
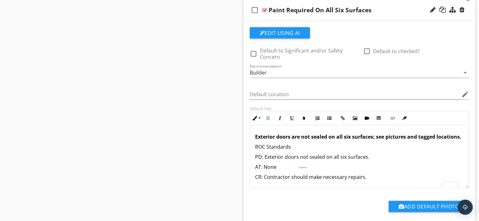
click at [328, 136] on strong "Exterior doors are not sealed on all six surfaces; see pictures and tagged loca…" at bounding box center [358, 137] width 206 height 7
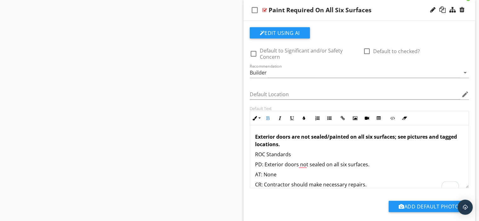
click at [281, 144] on p "Exterior doors are not sealed/painted on all six surfaces; see pictures and tag…" at bounding box center [359, 140] width 209 height 15
click at [390, 161] on p "PD: Exterior doors are not sealed on all six surfaces." at bounding box center [359, 165] width 209 height 8
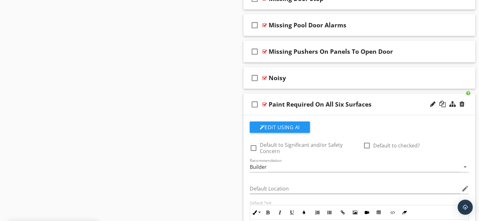
scroll to position [1219, 0]
click at [264, 102] on div at bounding box center [264, 104] width 5 height 5
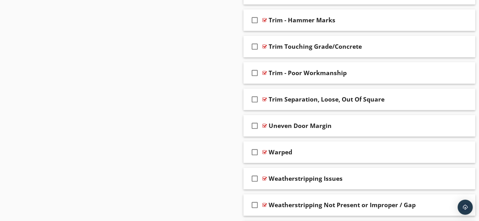
scroll to position [2006, 0]
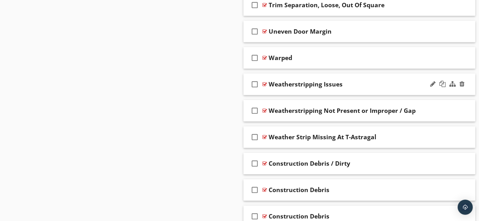
click at [263, 82] on div at bounding box center [264, 84] width 5 height 5
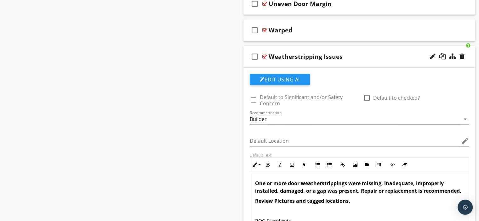
scroll to position [2069, 0]
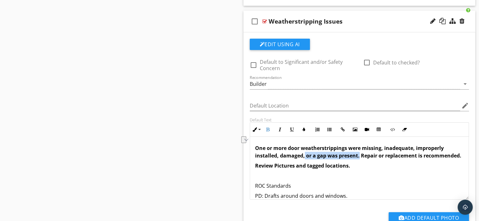
drag, startPoint x: 304, startPoint y: 152, endPoint x: 359, endPoint y: 153, distance: 54.8
click at [359, 153] on strong "One or more door weatherstrippings were missing, inadequate, improperly install…" at bounding box center [358, 152] width 206 height 14
copy strong "or a gap was present."
click at [371, 170] on p "Review Pictures and tagged locations." at bounding box center [359, 166] width 209 height 8
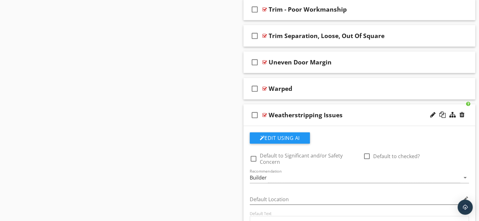
scroll to position [1975, 0]
click at [265, 113] on div at bounding box center [264, 115] width 5 height 5
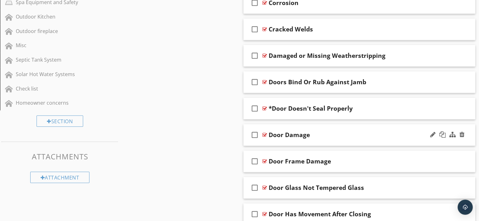
scroll to position [368, 0]
click at [262, 54] on div at bounding box center [264, 55] width 5 height 5
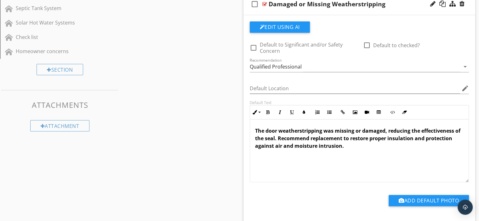
scroll to position [431, 0]
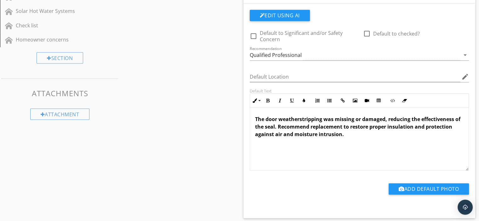
click at [385, 118] on strong "The door weatherstripping was missing or damaged, reducing the effectiveness of…" at bounding box center [357, 127] width 205 height 22
click at [364, 128] on strong "The door weatherstripping was missing, reducing the effectiveness of the seal. …" at bounding box center [356, 127] width 203 height 22
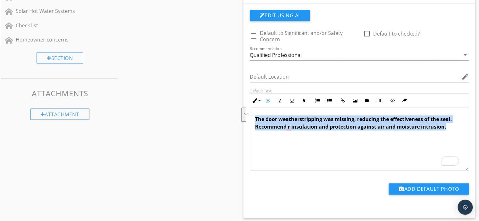
drag, startPoint x: 252, startPoint y: 118, endPoint x: 449, endPoint y: 126, distance: 197.1
click at [449, 126] on div "The door weatherstripping was missing, reducing the effectiveness of the seal. …" at bounding box center [359, 139] width 219 height 63
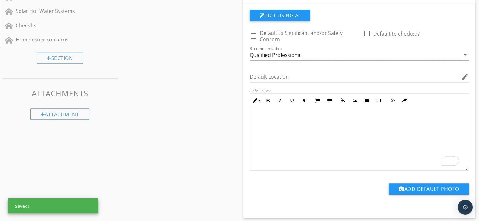
click at [256, 116] on p "To enrich screen reader interactions, please activate Accessibility in Grammarl…" at bounding box center [359, 120] width 209 height 8
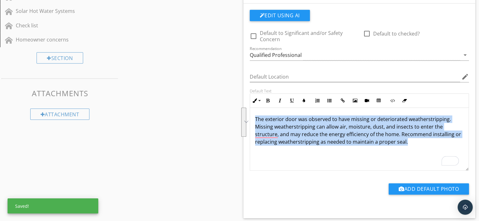
drag, startPoint x: 253, startPoint y: 119, endPoint x: 420, endPoint y: 140, distance: 168.3
click at [420, 140] on div "The exterior door was observed to have missing or deteriorated weatherstripping…" at bounding box center [359, 139] width 219 height 63
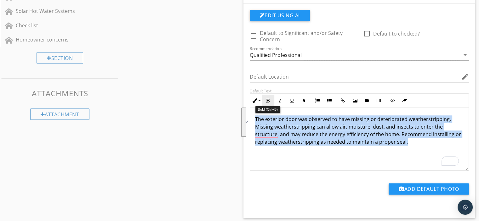
click at [267, 99] on icon "button" at bounding box center [268, 101] width 4 height 4
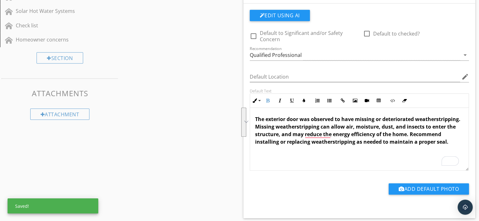
click at [417, 118] on p "The exterior door was observed to have missing or deteriorated weatherstripping…" at bounding box center [359, 131] width 209 height 30
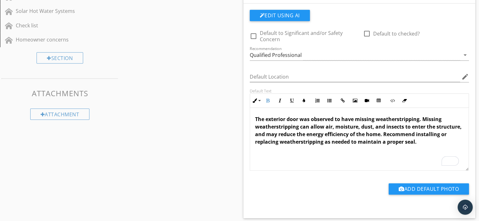
click at [310, 143] on strong "The exterior door was observed to have missing weatherstripping. Missing weathe…" at bounding box center [358, 131] width 207 height 30
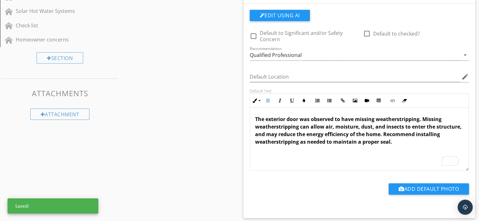
click at [419, 142] on p "The exterior door was observed to have missing weatherstripping. Missing weathe…" at bounding box center [359, 131] width 209 height 30
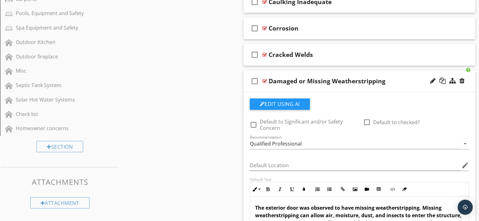
scroll to position [337, 0]
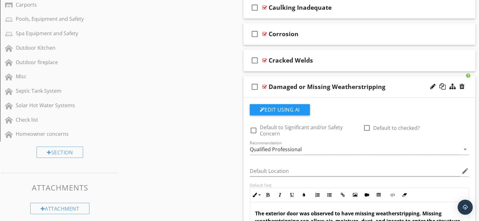
click at [265, 85] on div at bounding box center [264, 86] width 5 height 5
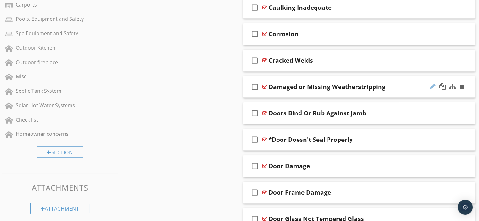
click at [431, 86] on div at bounding box center [432, 86] width 5 height 6
click at [300, 86] on input "Damaged or Missing Weatherstripping" at bounding box center [351, 87] width 164 height 10
type input "Missing Weatherstripping"
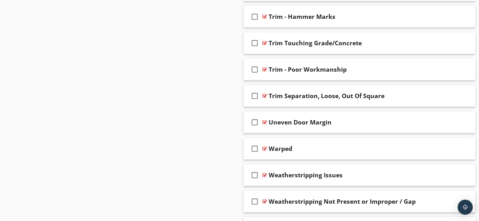
scroll to position [1917, 0]
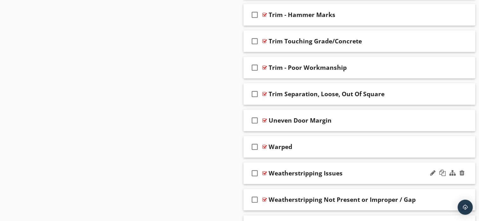
click at [264, 171] on div at bounding box center [264, 173] width 5 height 5
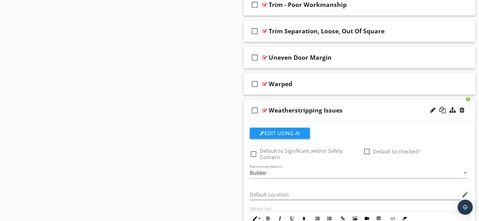
scroll to position [2043, 0]
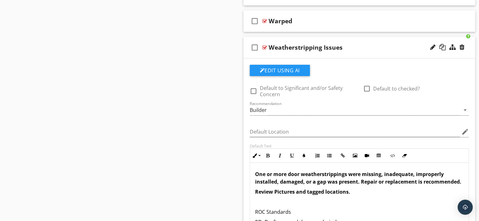
click at [381, 171] on strong "One or more door weatherstrippings were missing, inadequate, improperly install…" at bounding box center [358, 178] width 206 height 14
click at [361, 171] on strong "One or more door weatherstrippings were deteriorated, inadequate, improperly in…" at bounding box center [358, 178] width 206 height 14
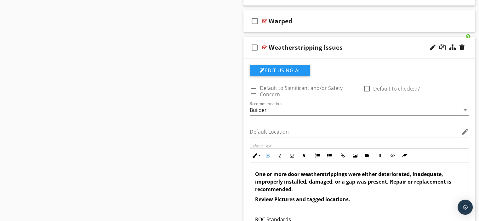
click at [300, 186] on p "One or more door weatherstrippings were either deteriorated, inadequate, improp…" at bounding box center [359, 182] width 209 height 23
drag, startPoint x: 389, startPoint y: 178, endPoint x: 397, endPoint y: 187, distance: 12.5
click at [397, 187] on p "One or more door weatherstrippings were either deteriorated, inadequate, improp…" at bounding box center [359, 182] width 209 height 23
click at [446, 178] on strong "One or more door weatherstrippings were either deteriorated, inadequate, improp…" at bounding box center [354, 182] width 198 height 22
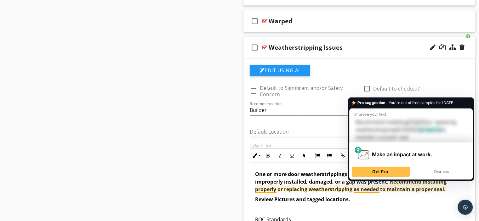
click at [365, 206] on p "To enrich screen reader interactions, please activate Accessibility in Grammarl…" at bounding box center [359, 210] width 209 height 8
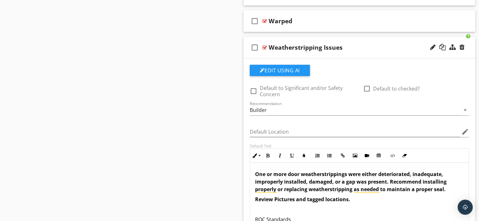
click at [264, 45] on div at bounding box center [264, 47] width 5 height 5
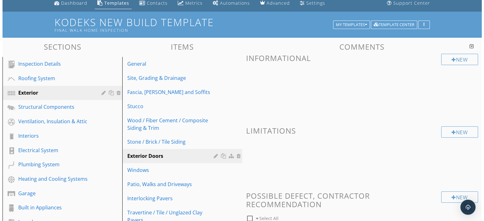
scroll to position [32, 0]
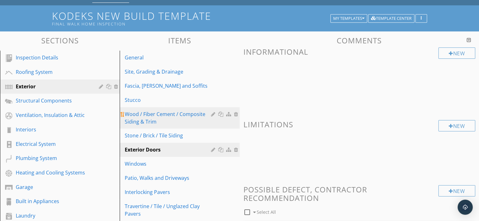
click at [212, 113] on div at bounding box center [214, 114] width 6 height 5
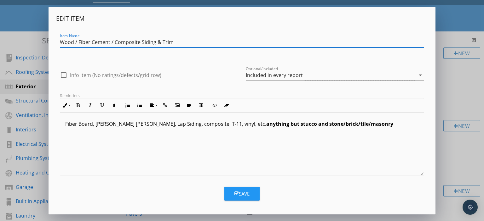
click at [141, 43] on input "Wood / Fiber Cement / Composite Siding & Trim" at bounding box center [242, 42] width 365 height 10
click at [190, 44] on input "Wood / Fiber Cement / Composite / Metal Siding & Trim" at bounding box center [242, 42] width 365 height 10
type input "Wood / Fiber Cement / Composite / Metal Siding"
click at [170, 124] on p "Fiber Board, James Hardy Plank, Lap Siding, composite, T-11, vinyl, etc. anythi…" at bounding box center [242, 124] width 354 height 8
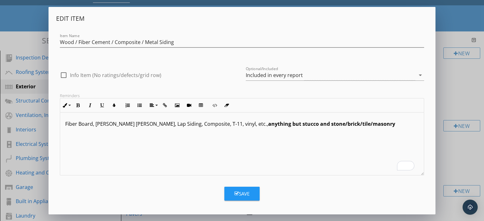
click at [211, 125] on p "Fiber Board, [PERSON_NAME] [PERSON_NAME], Lap Siding, Composite, T-11, vinyl, e…" at bounding box center [242, 124] width 354 height 8
click at [372, 126] on p "Fiber Board, [PERSON_NAME] [PERSON_NAME], Lap Siding, Composite, T-11, Vinyl, e…" at bounding box center [242, 124] width 354 height 8
click at [239, 190] on button "Save" at bounding box center [241, 194] width 35 height 14
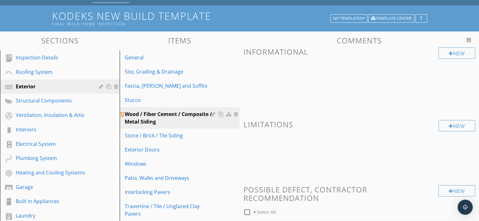
click at [213, 113] on div at bounding box center [214, 114] width 6 height 5
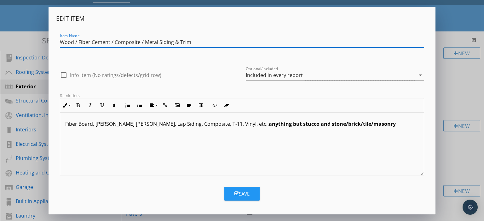
type input "Wood / Fiber Cement / Composite / Metal Siding & Trim"
click at [241, 192] on div "Save" at bounding box center [241, 194] width 15 height 7
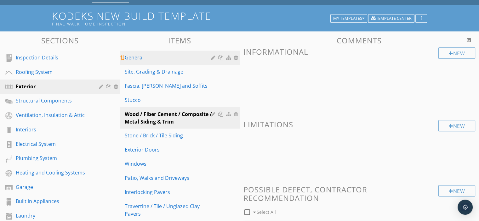
click at [136, 58] on div "General" at bounding box center [169, 58] width 88 height 8
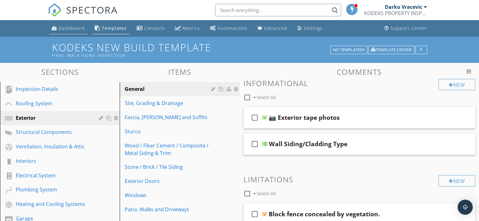
click at [72, 29] on div "Dashboard" at bounding box center [72, 28] width 26 height 6
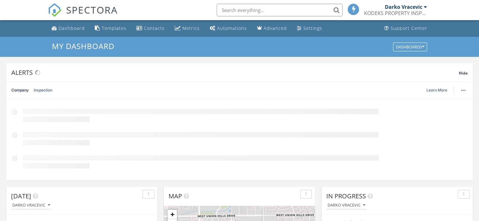
scroll to position [3, 3]
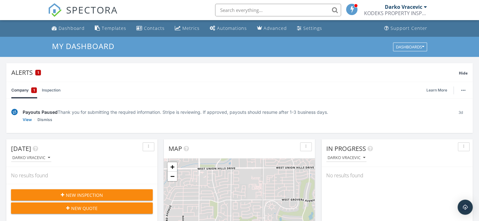
click at [51, 89] on link "Inspection" at bounding box center [51, 90] width 19 height 16
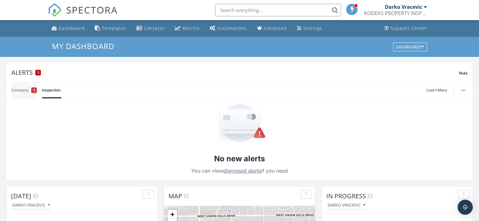
click at [20, 89] on link "Company 1" at bounding box center [24, 90] width 26 height 16
